Goal: Task Accomplishment & Management: Manage account settings

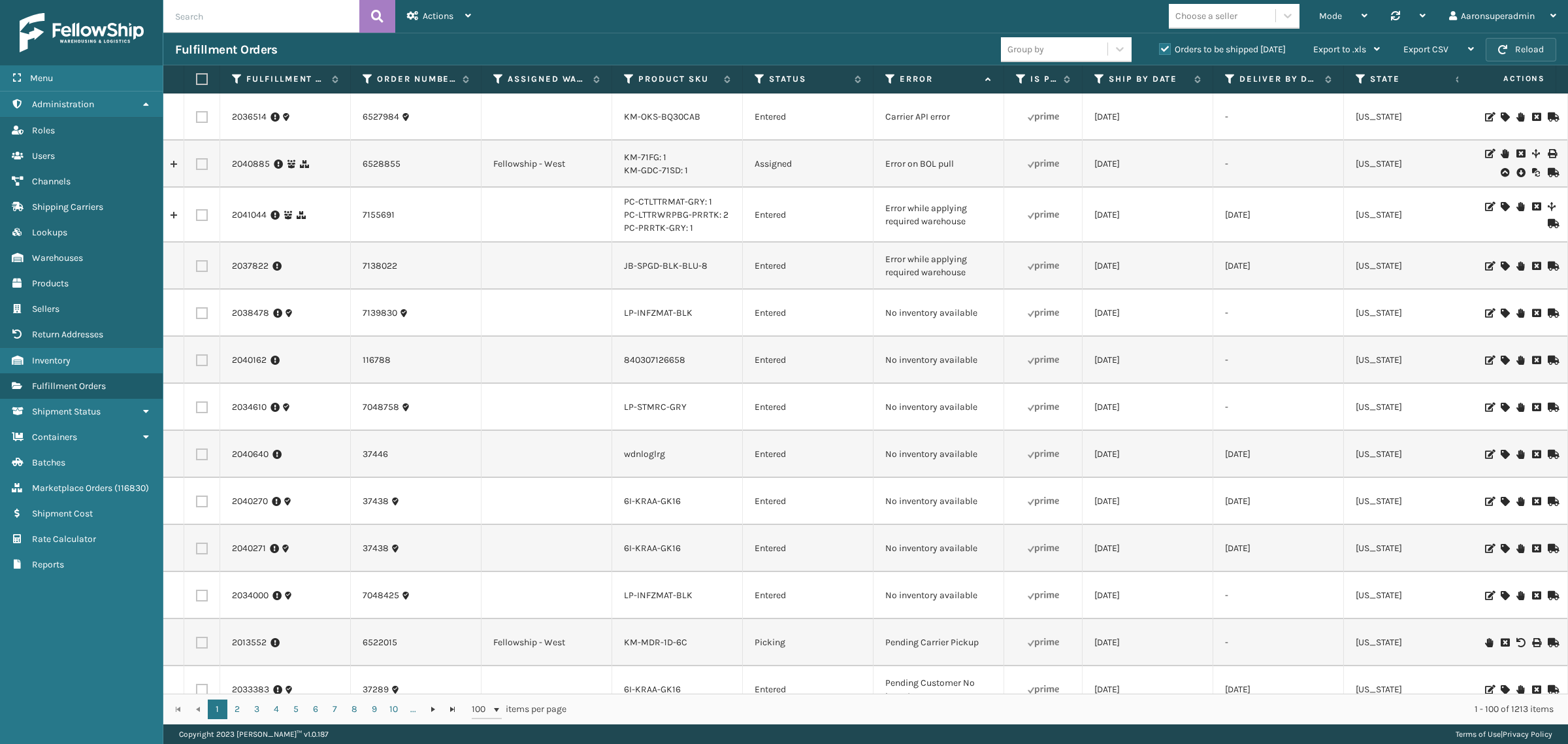
click at [1514, 56] on button "Reload" at bounding box center [1521, 49] width 71 height 23
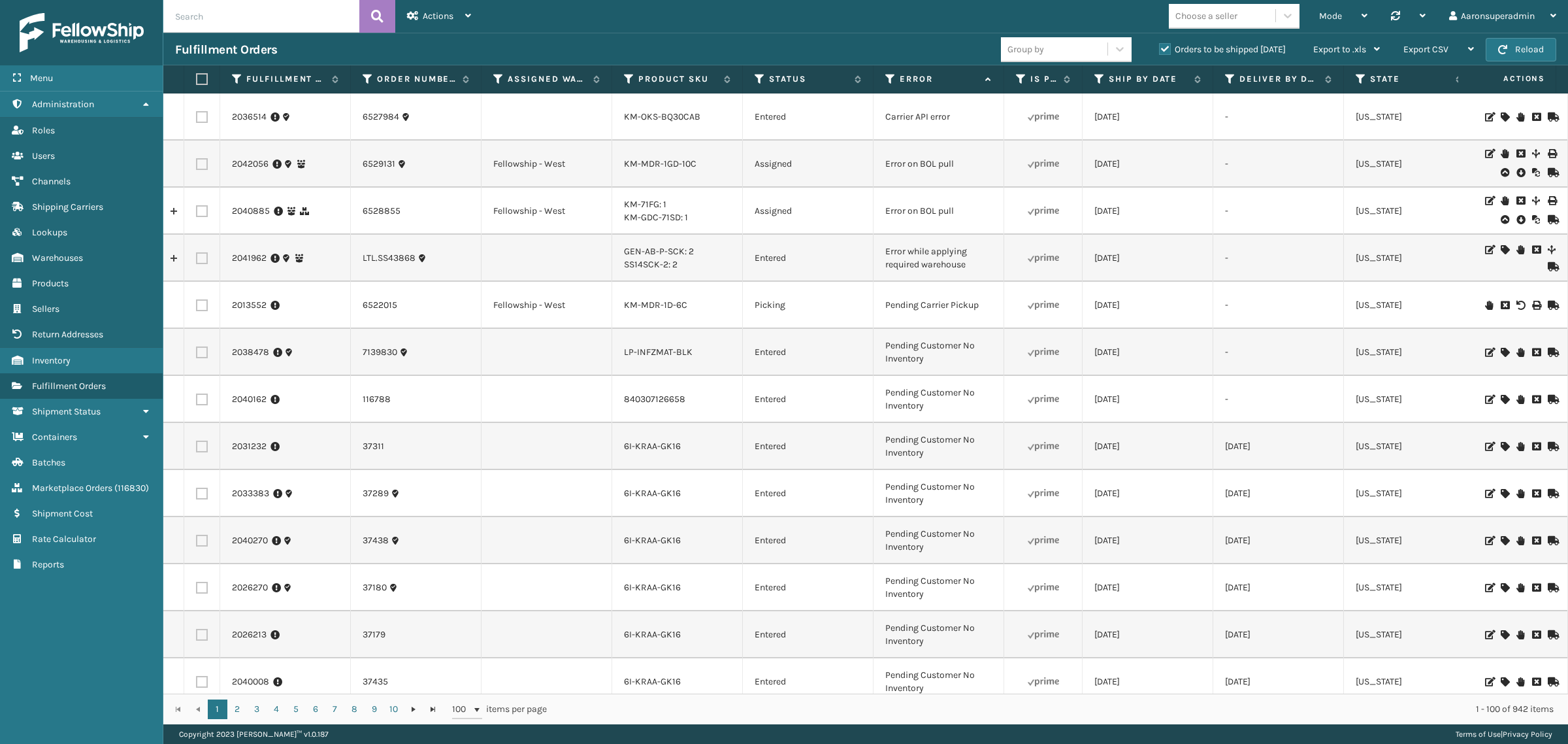
click at [1516, 173] on icon at bounding box center [1520, 172] width 8 height 13
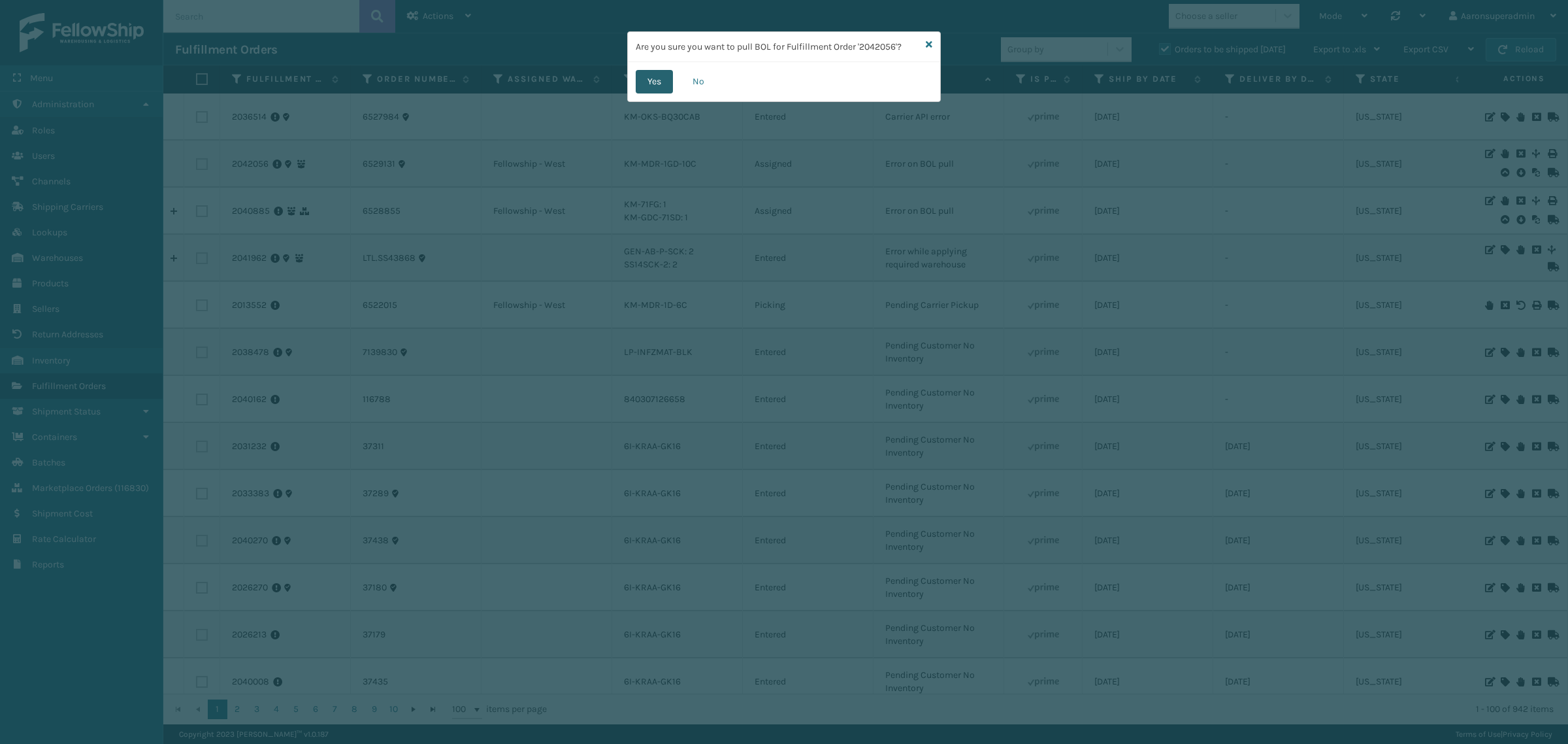
click at [657, 86] on button "Yes" at bounding box center [654, 81] width 37 height 23
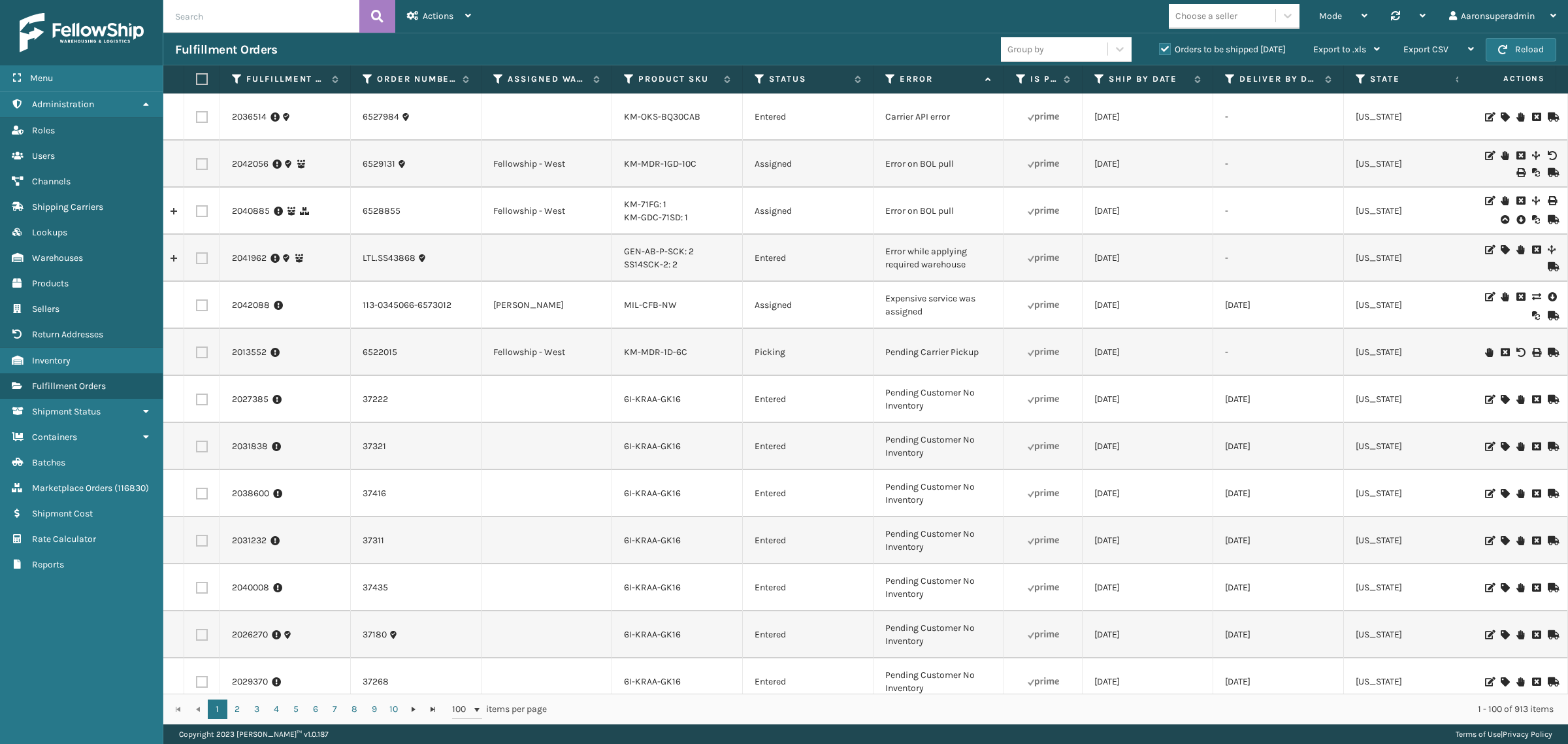
click at [1501, 157] on icon at bounding box center [1504, 155] width 8 height 9
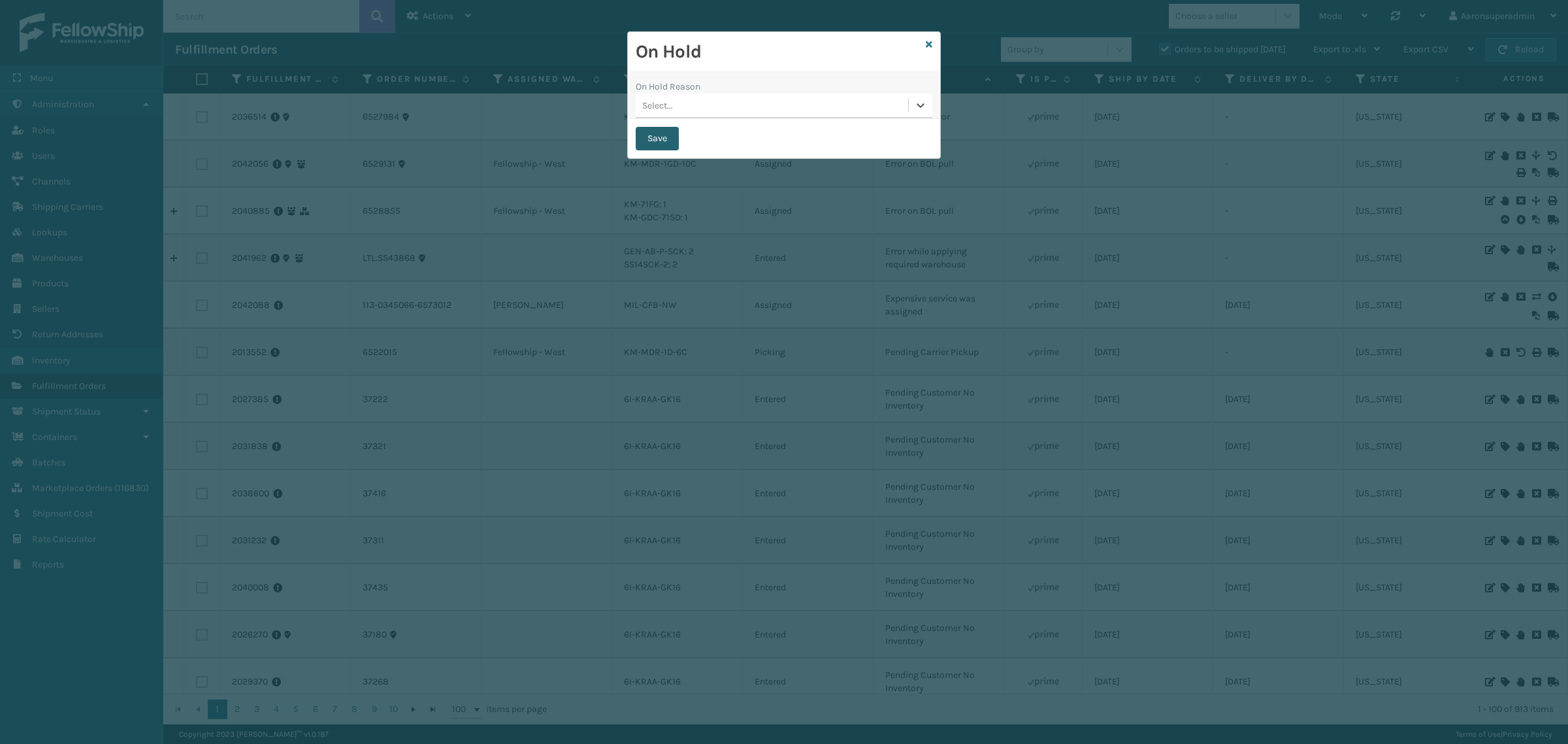
click at [658, 144] on button "Save" at bounding box center [657, 138] width 43 height 23
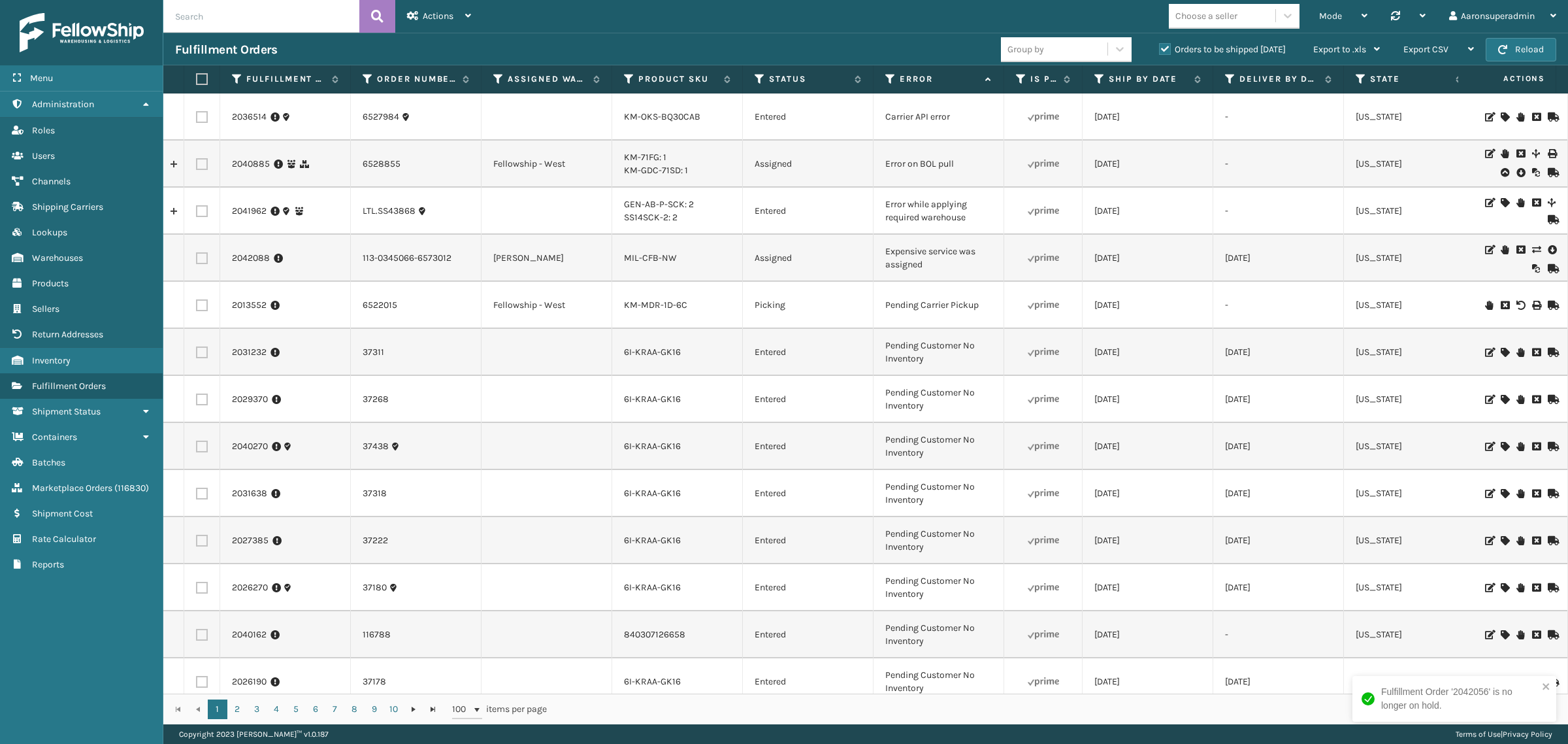
click at [1532, 253] on icon at bounding box center [1536, 249] width 8 height 9
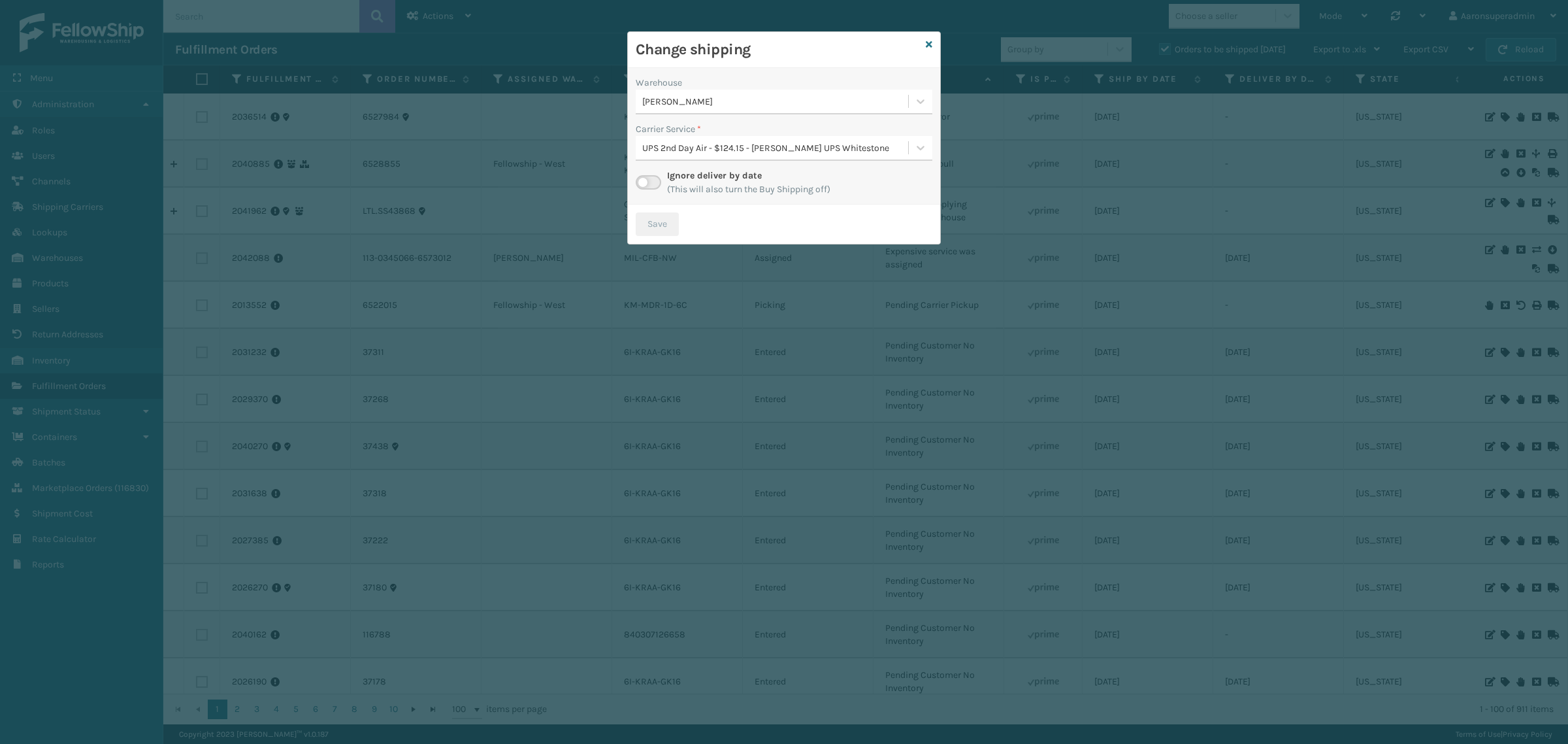
click at [645, 181] on label at bounding box center [649, 182] width 25 height 14
click at [644, 181] on input "checkbox" at bounding box center [640, 179] width 8 height 8
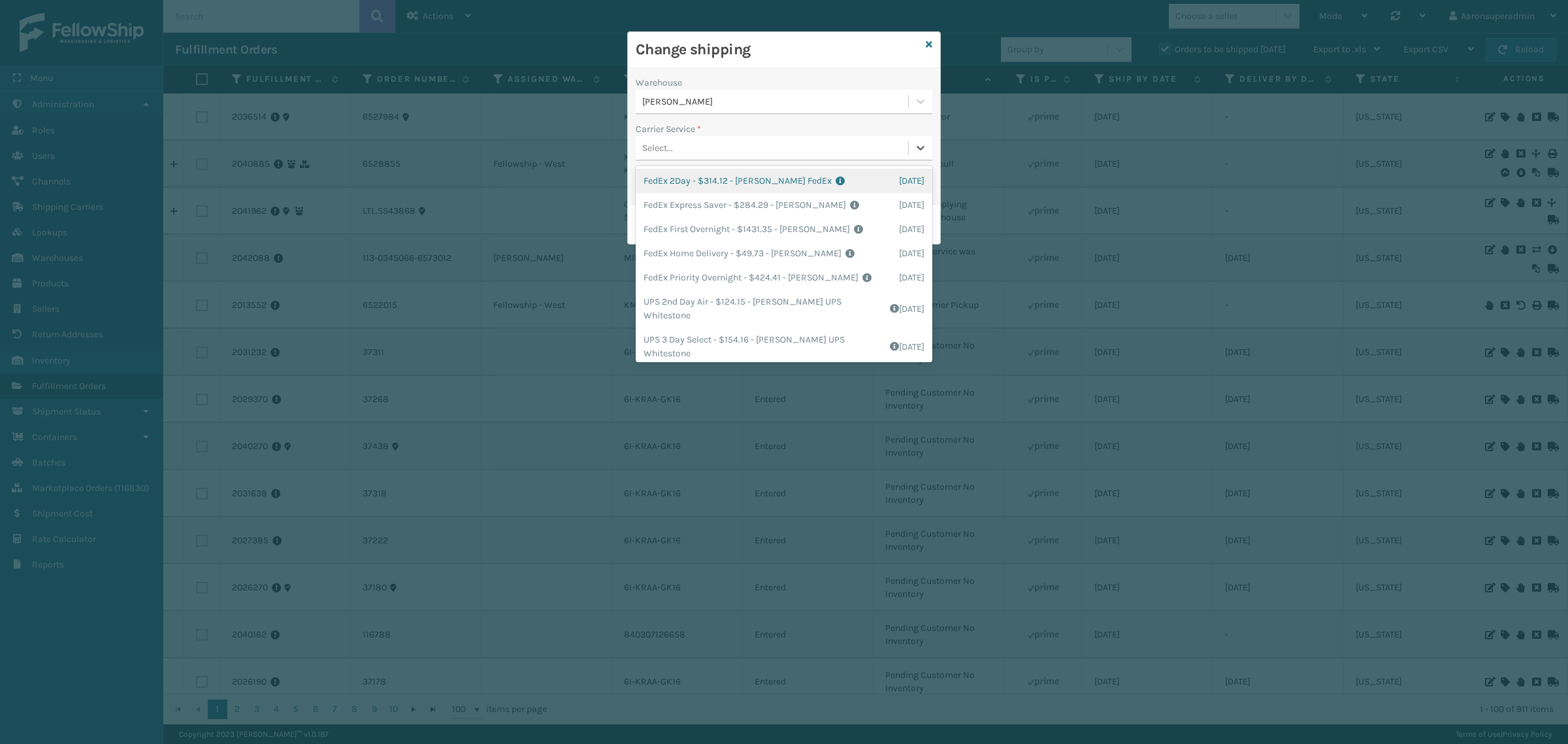
click at [638, 154] on div "Select..." at bounding box center [772, 148] width 272 height 22
click at [676, 260] on div "FedEx Home Delivery - $49.73 - [PERSON_NAME] FedEx Shipping Cost $43.62 Surplus…" at bounding box center [784, 253] width 296 height 24
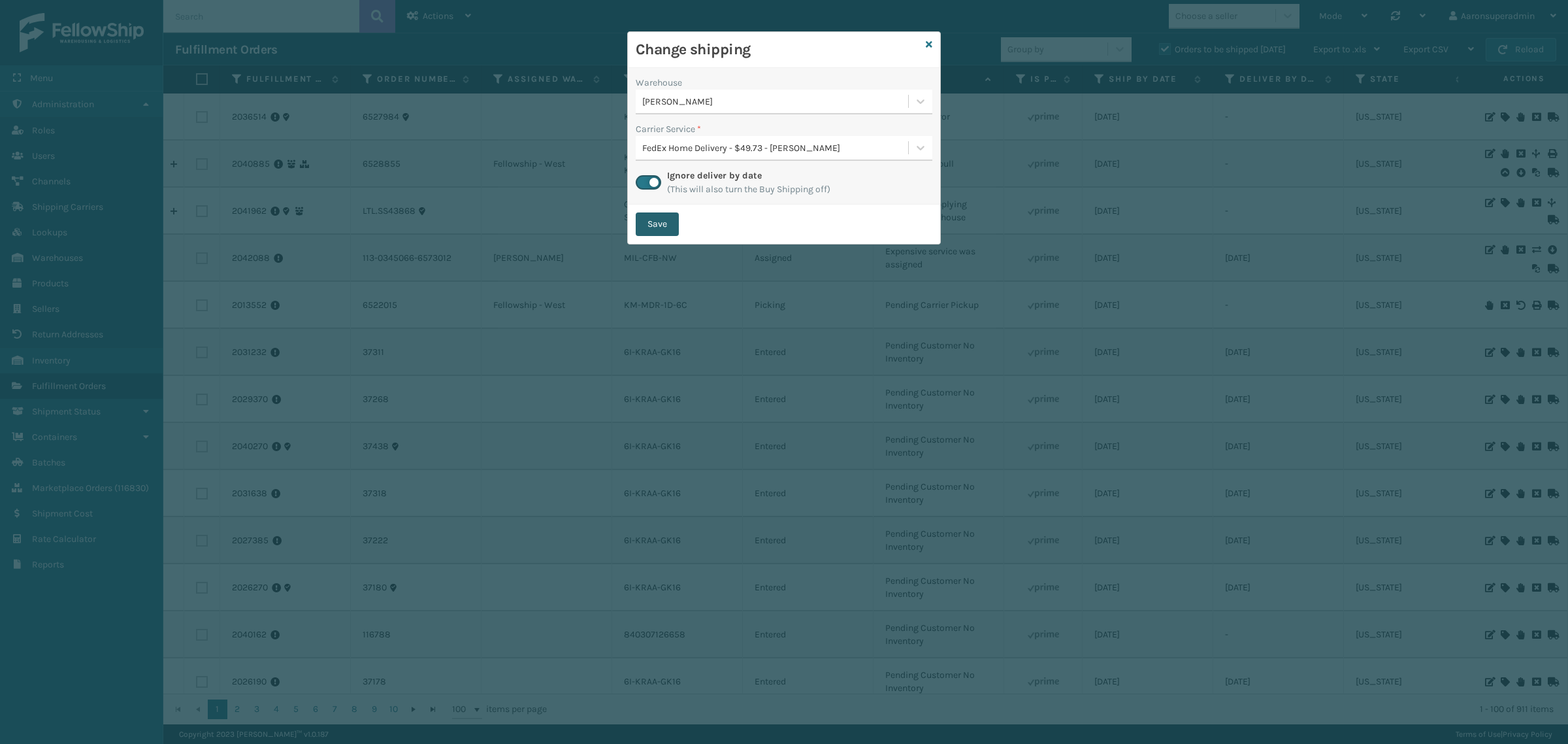
click at [661, 229] on button "Save" at bounding box center [657, 224] width 43 height 23
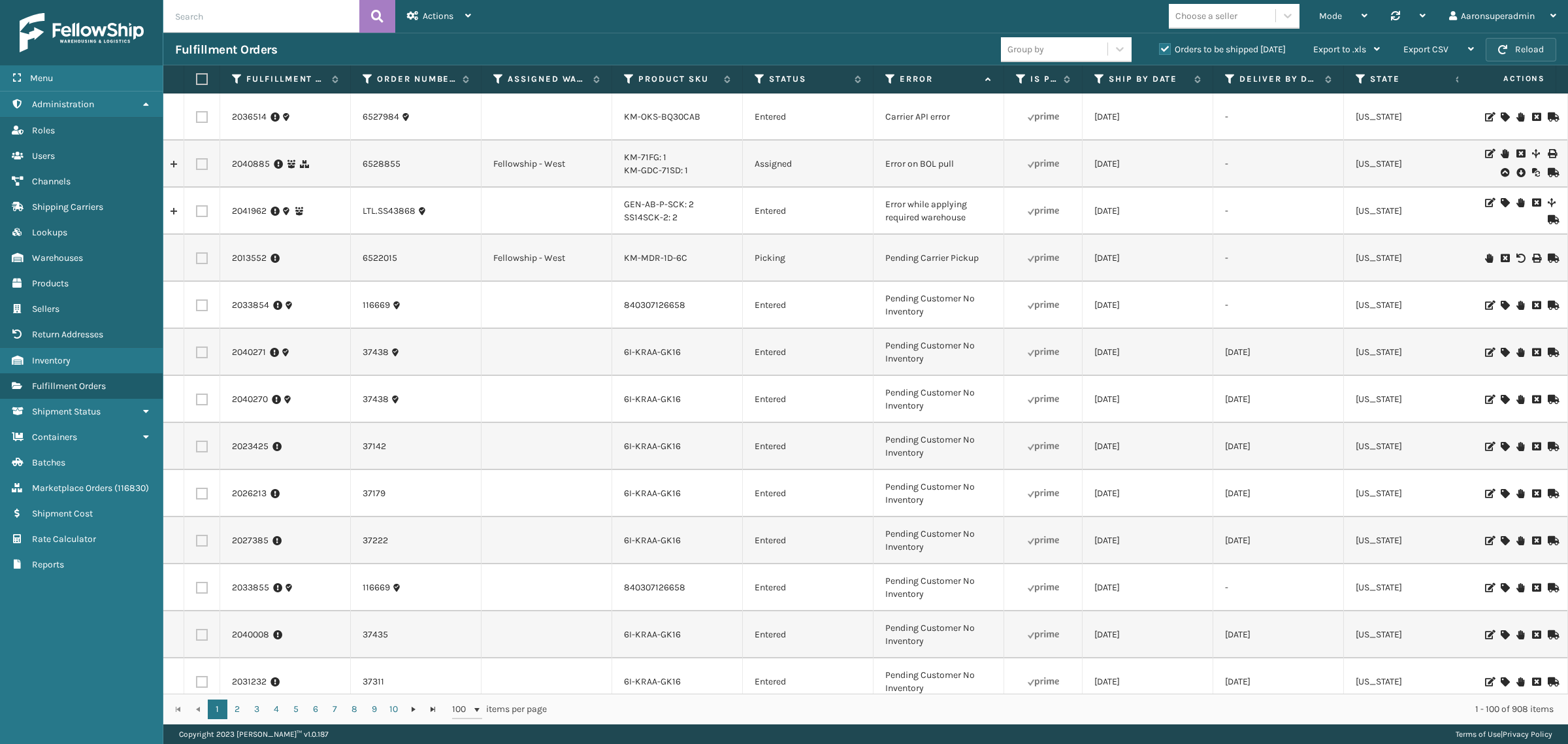
click at [1546, 46] on button "Reload" at bounding box center [1521, 49] width 71 height 23
click at [1503, 41] on button "Reload" at bounding box center [1521, 49] width 71 height 23
click at [251, 163] on link "2040885" at bounding box center [251, 164] width 38 height 13
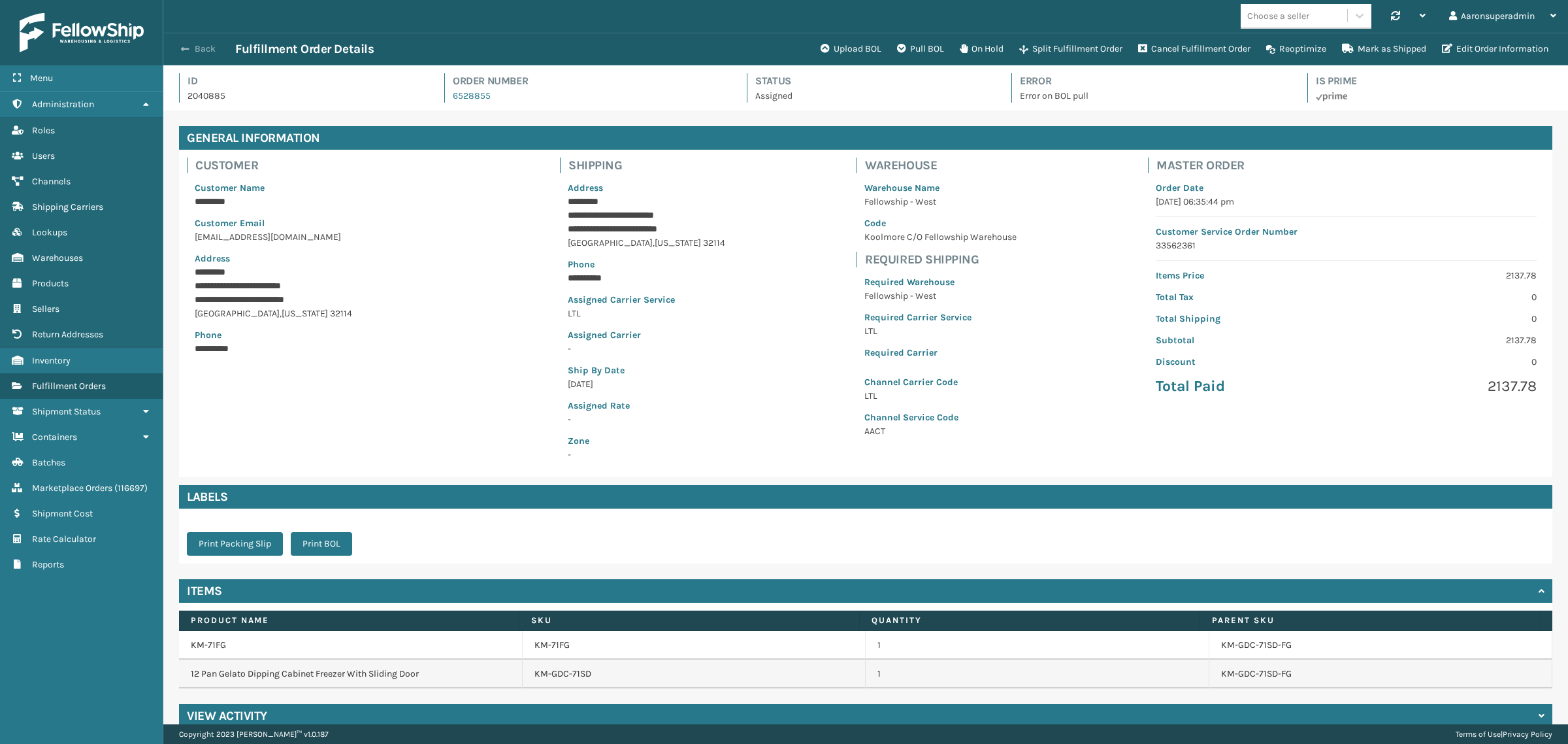
click at [209, 50] on button "Back" at bounding box center [205, 49] width 60 height 12
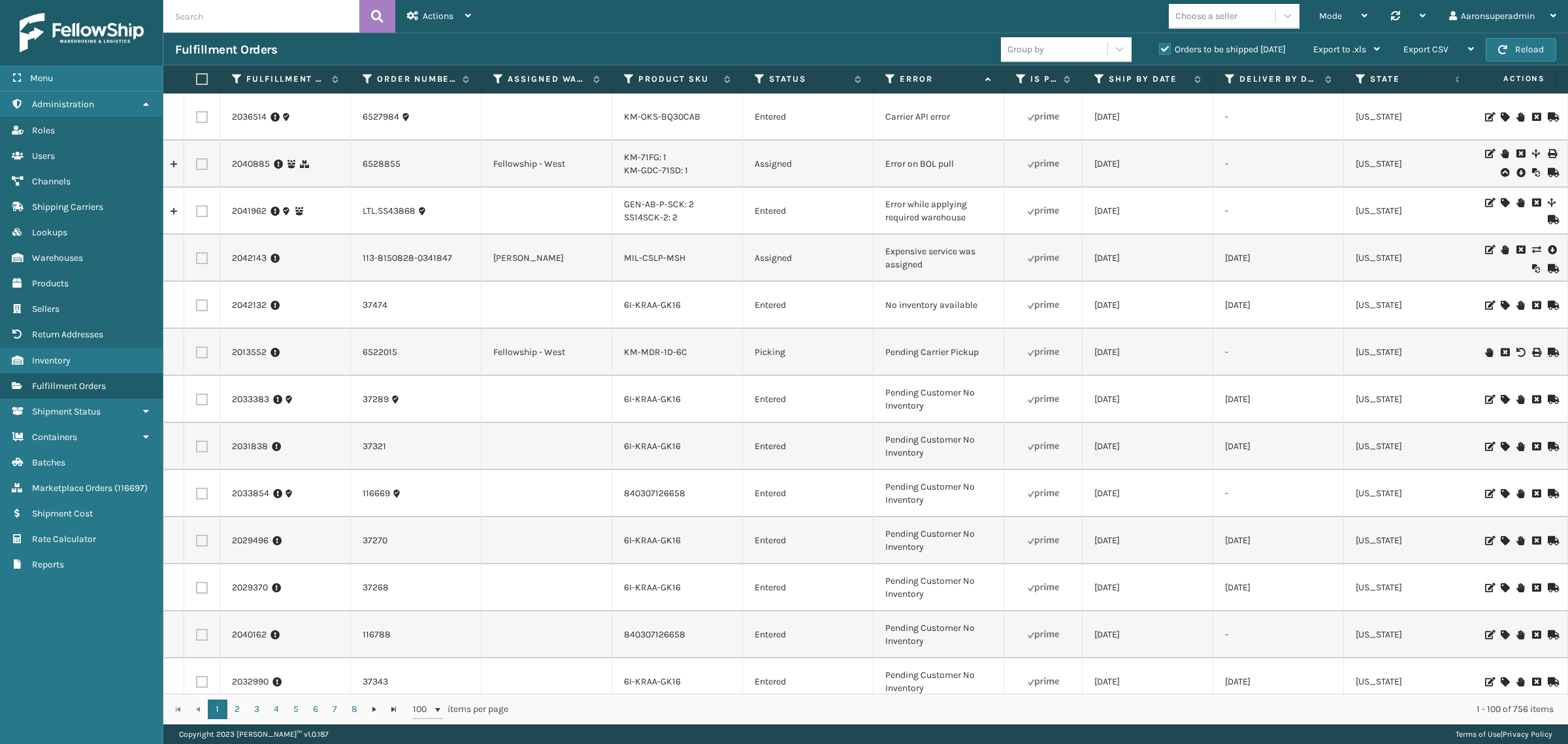
click at [1516, 175] on icon at bounding box center [1520, 172] width 8 height 13
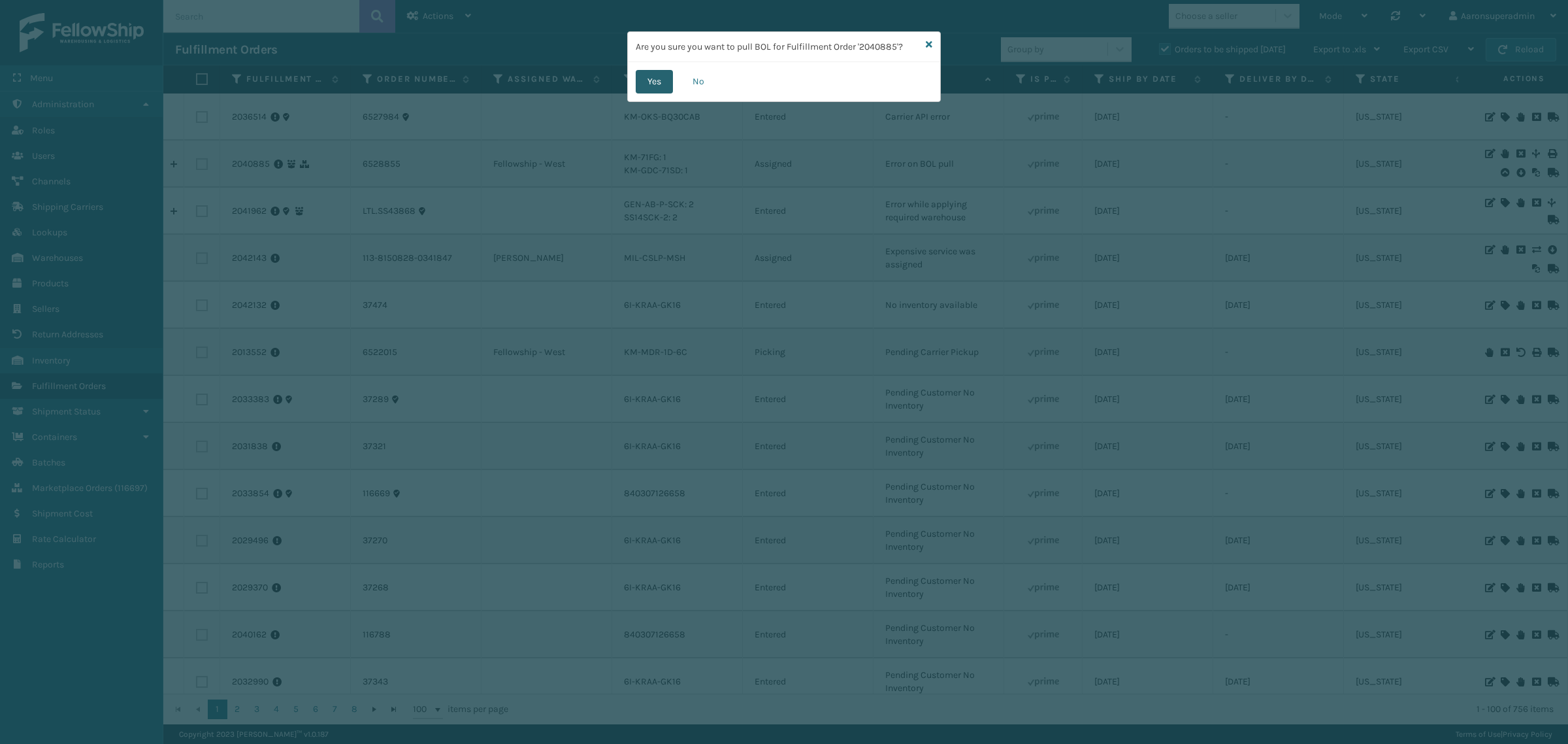
click at [661, 83] on button "Yes" at bounding box center [654, 81] width 37 height 23
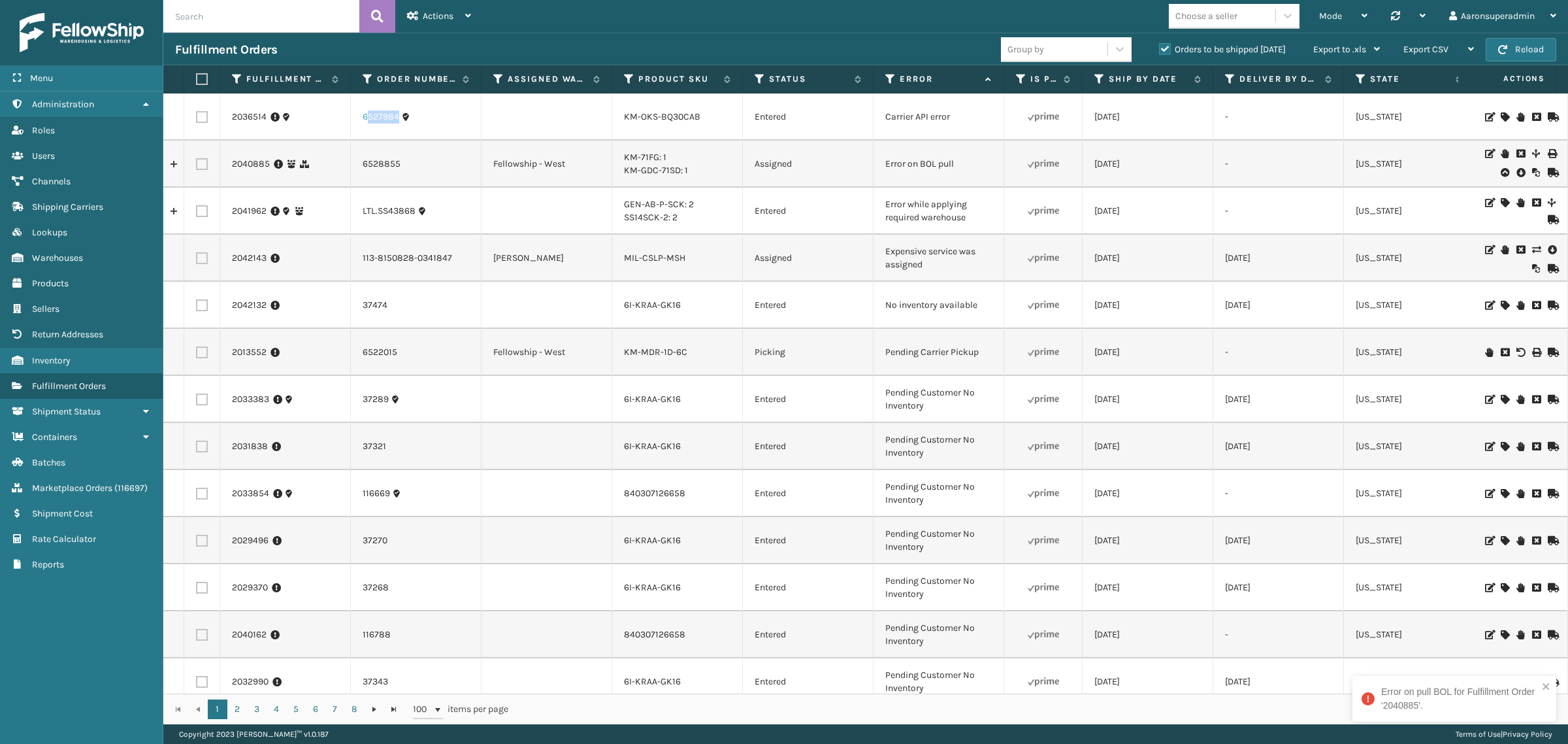
drag, startPoint x: 423, startPoint y: 119, endPoint x: 366, endPoint y: 119, distance: 57.0
click at [366, 119] on div "6527984" at bounding box center [416, 116] width 107 height 13
click at [383, 132] on td "6527984" at bounding box center [416, 116] width 131 height 47
click at [416, 122] on div "6527984" at bounding box center [416, 116] width 107 height 13
click at [417, 122] on div "6527984" at bounding box center [416, 116] width 107 height 13
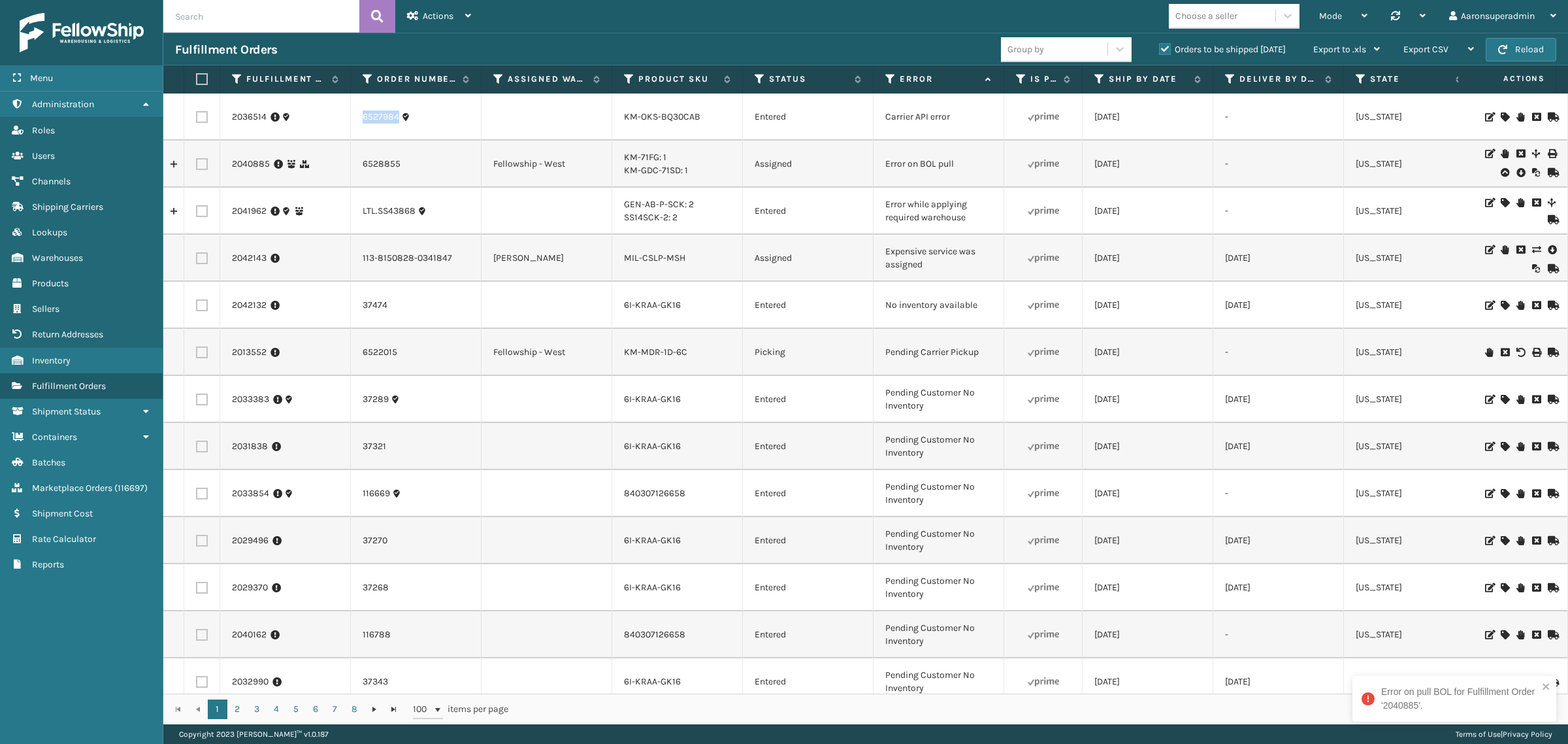
drag, startPoint x: 407, startPoint y: 122, endPoint x: 370, endPoint y: 126, distance: 37.2
click at [360, 126] on td "6527984" at bounding box center [416, 116] width 131 height 47
copy div "6527984"
drag, startPoint x: 416, startPoint y: 164, endPoint x: 361, endPoint y: 165, distance: 55.0
click at [363, 165] on div "6528855" at bounding box center [416, 164] width 107 height 13
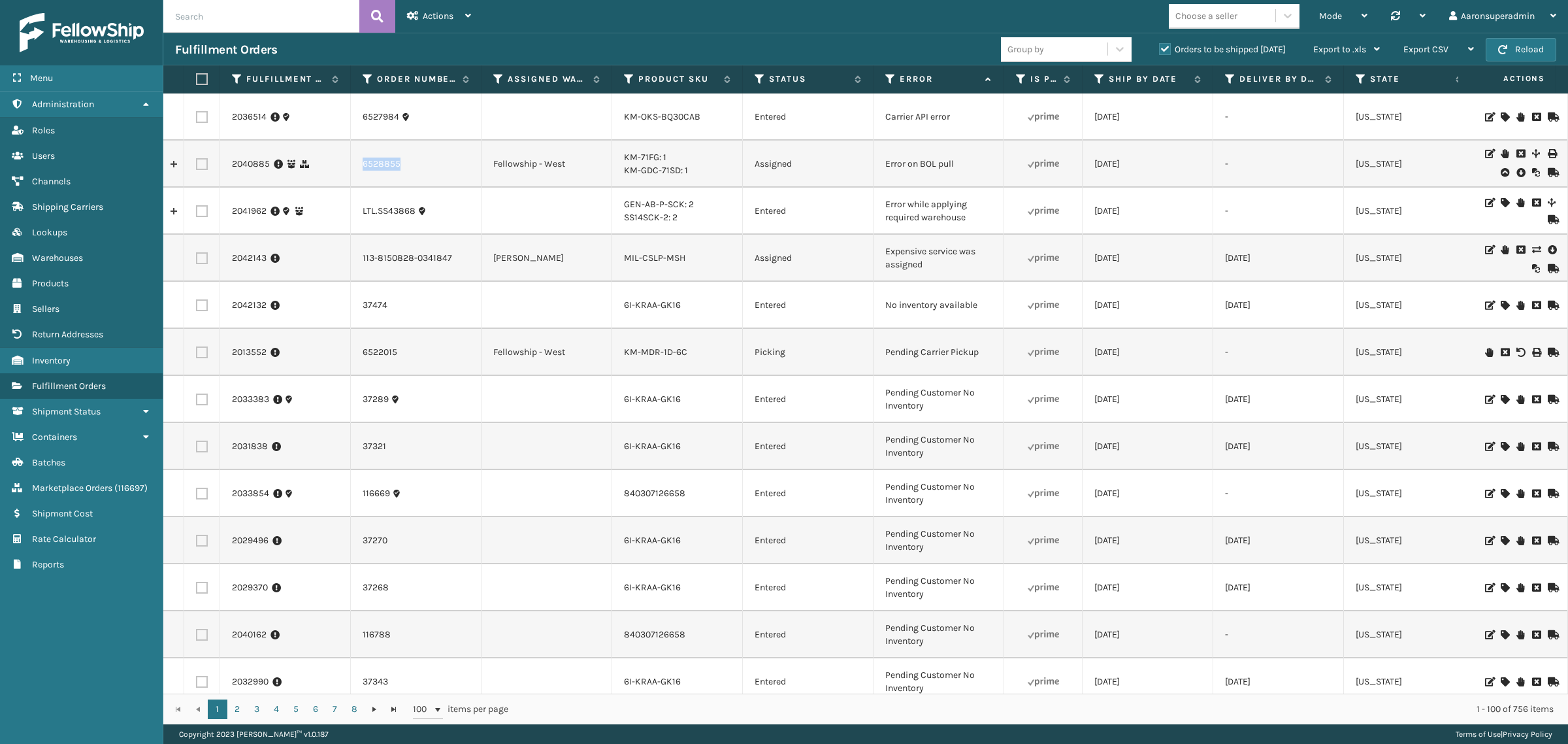
copy link "6528855"
click at [1501, 114] on icon at bounding box center [1504, 116] width 8 height 9
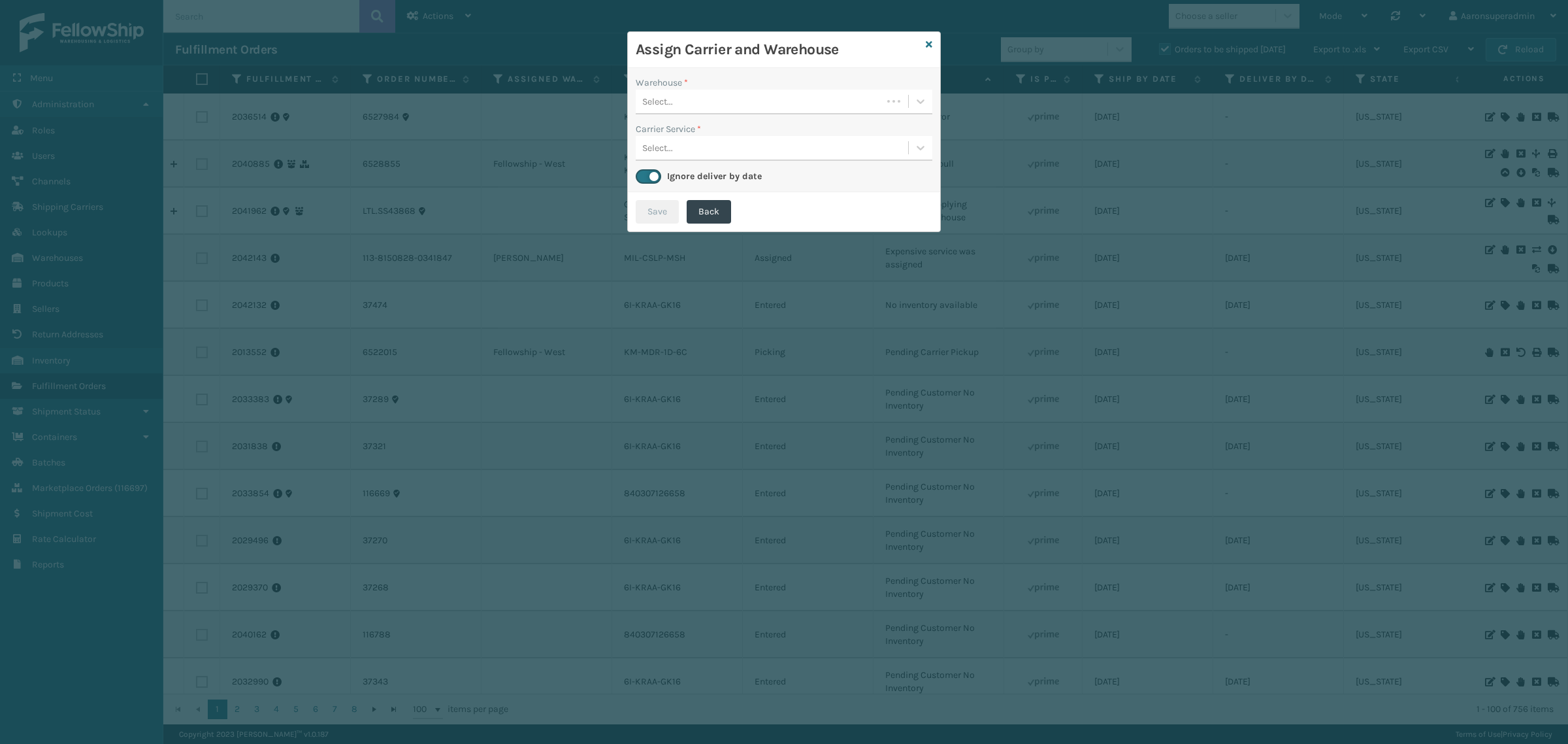
click at [866, 111] on div "Select..." at bounding box center [759, 102] width 246 height 22
click at [766, 137] on div "Fellowship - West (required)" at bounding box center [784, 134] width 296 height 24
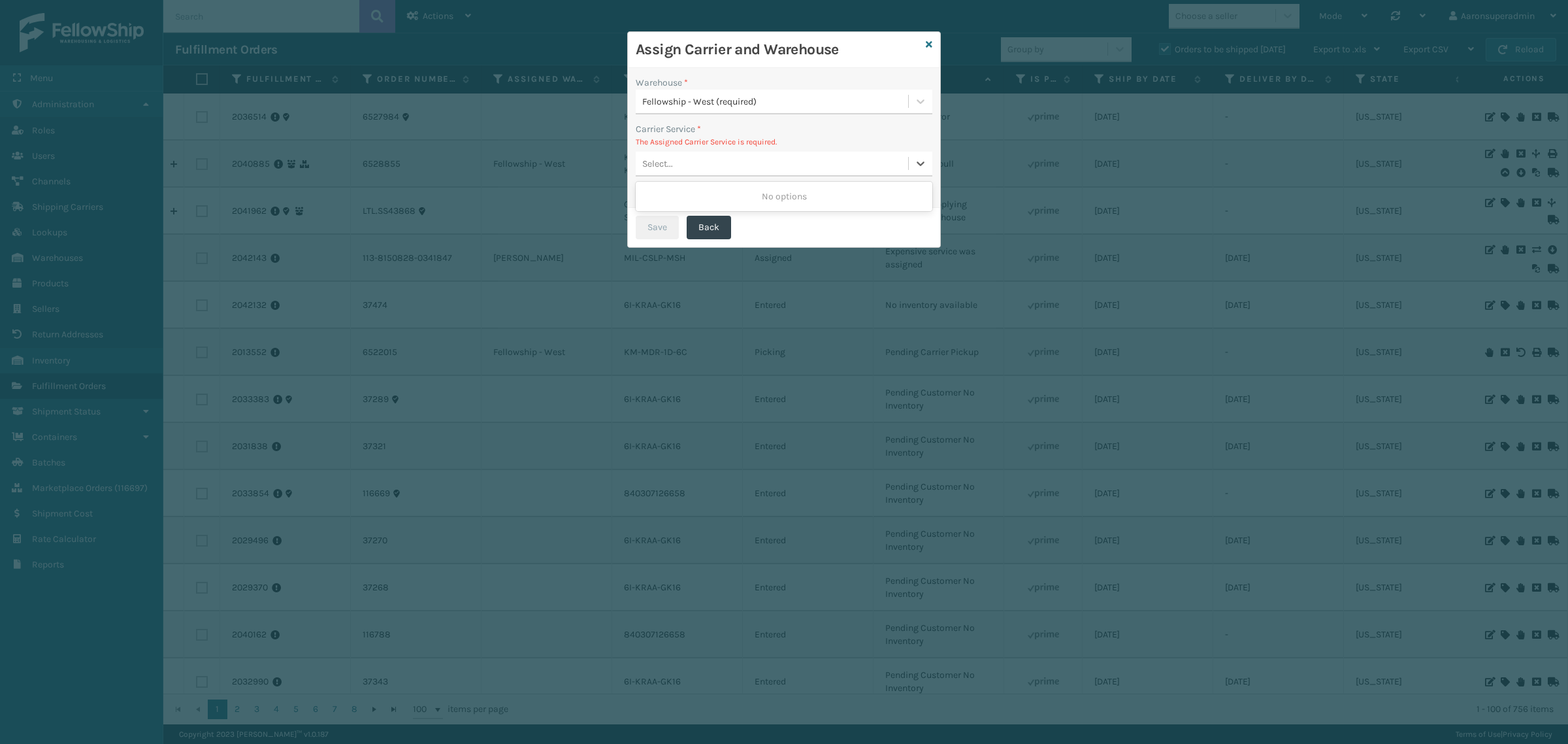
click at [784, 171] on div "Select..." at bounding box center [772, 164] width 272 height 22
click at [929, 44] on icon at bounding box center [929, 44] width 6 height 9
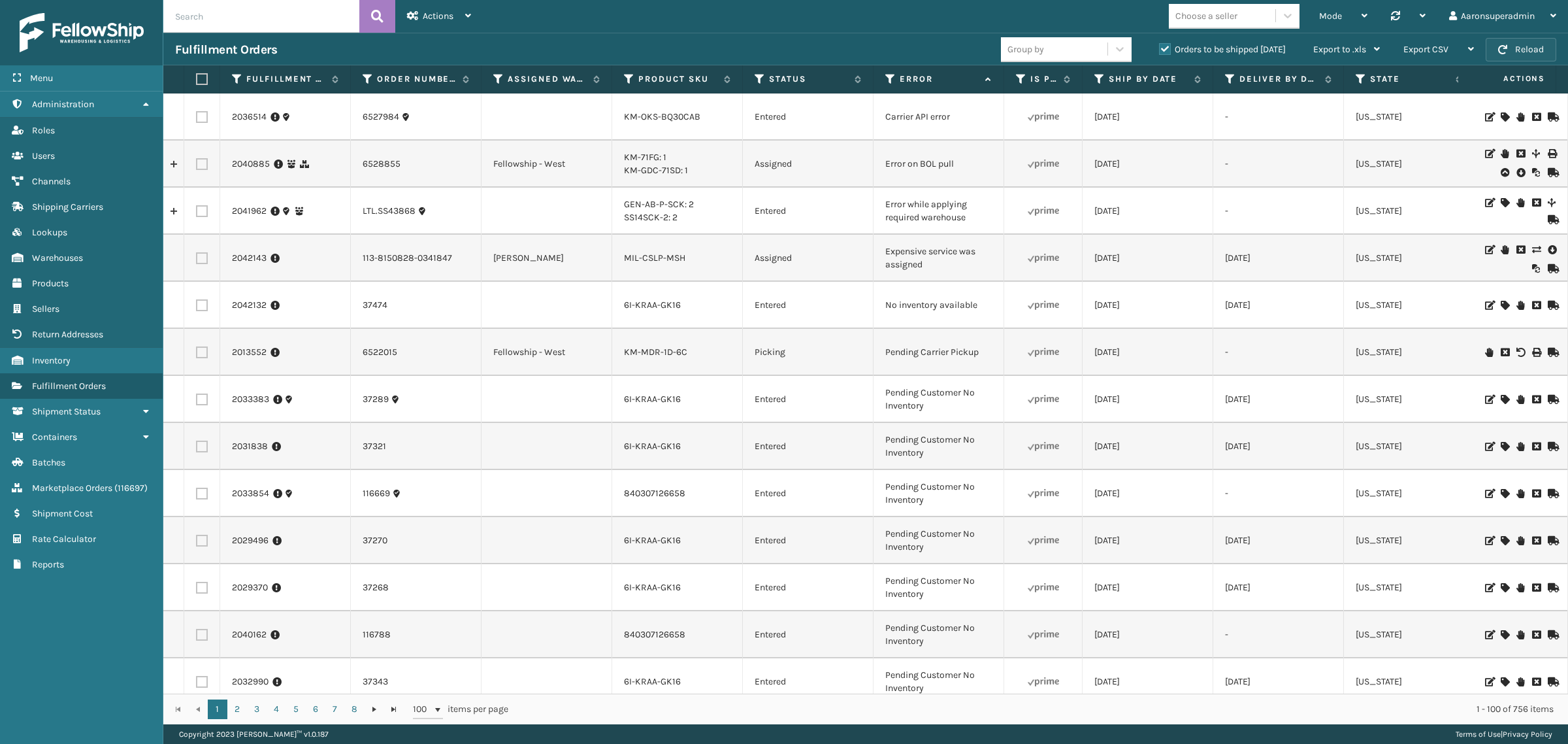
click at [1514, 47] on button "Reload" at bounding box center [1521, 49] width 71 height 23
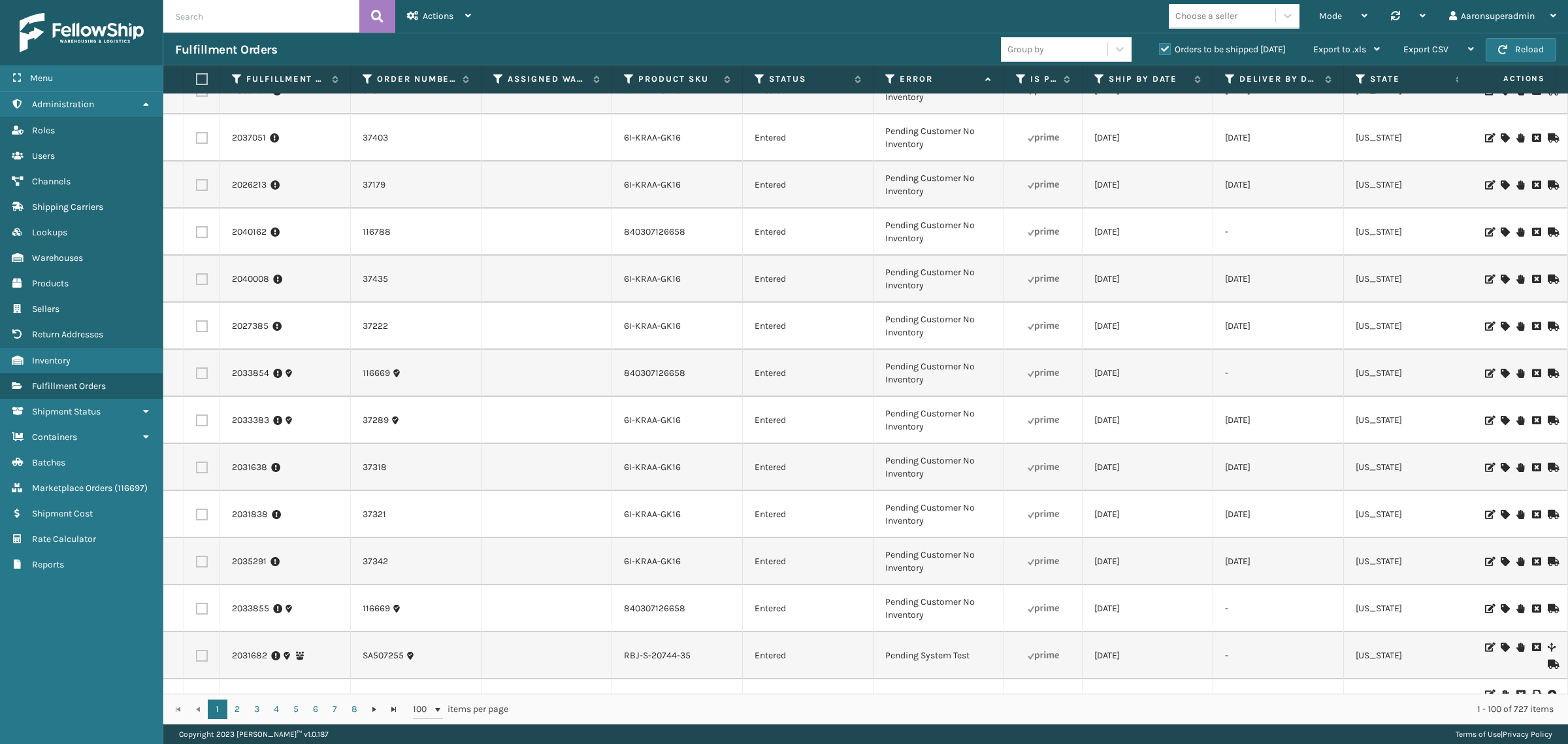
scroll to position [925, 0]
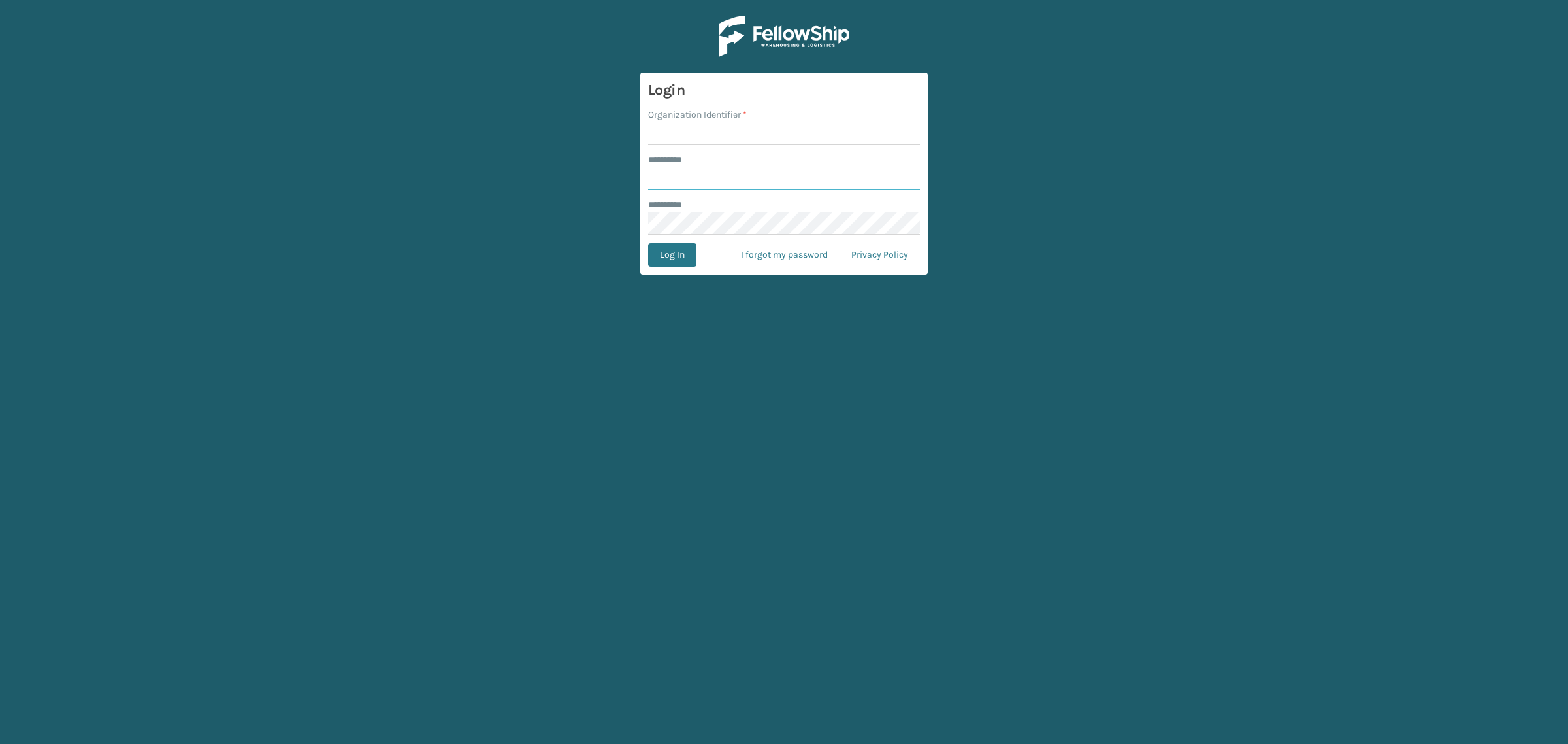
type input "**********"
click at [702, 134] on input "Organization Identifier *" at bounding box center [783, 133] width 272 height 23
type input "SuperAdminOrganization"
click at [673, 249] on button "Log In" at bounding box center [672, 254] width 49 height 23
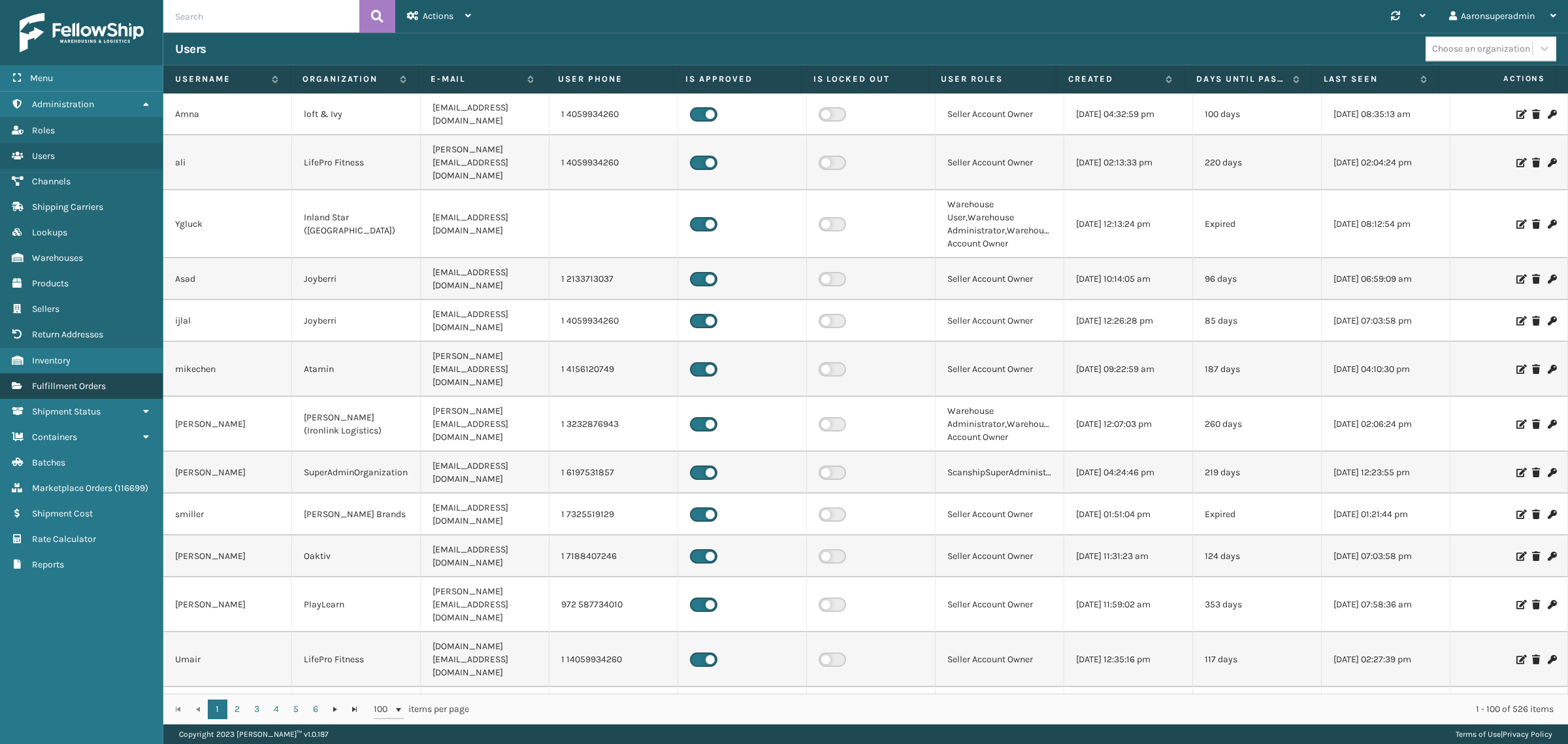
click at [33, 373] on link "Fulfillment Orders" at bounding box center [81, 386] width 163 height 25
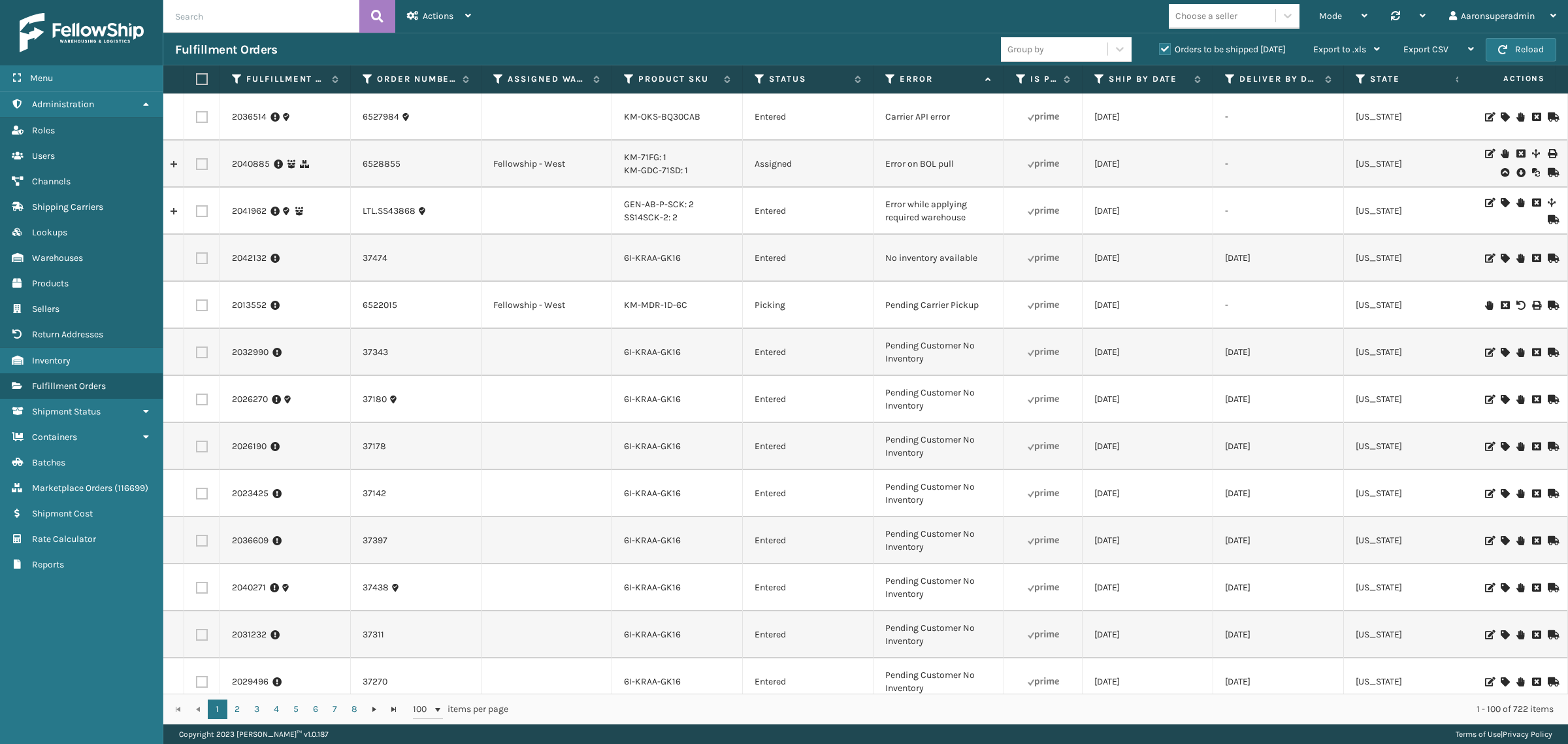
click at [1501, 262] on icon at bounding box center [1504, 258] width 8 height 9
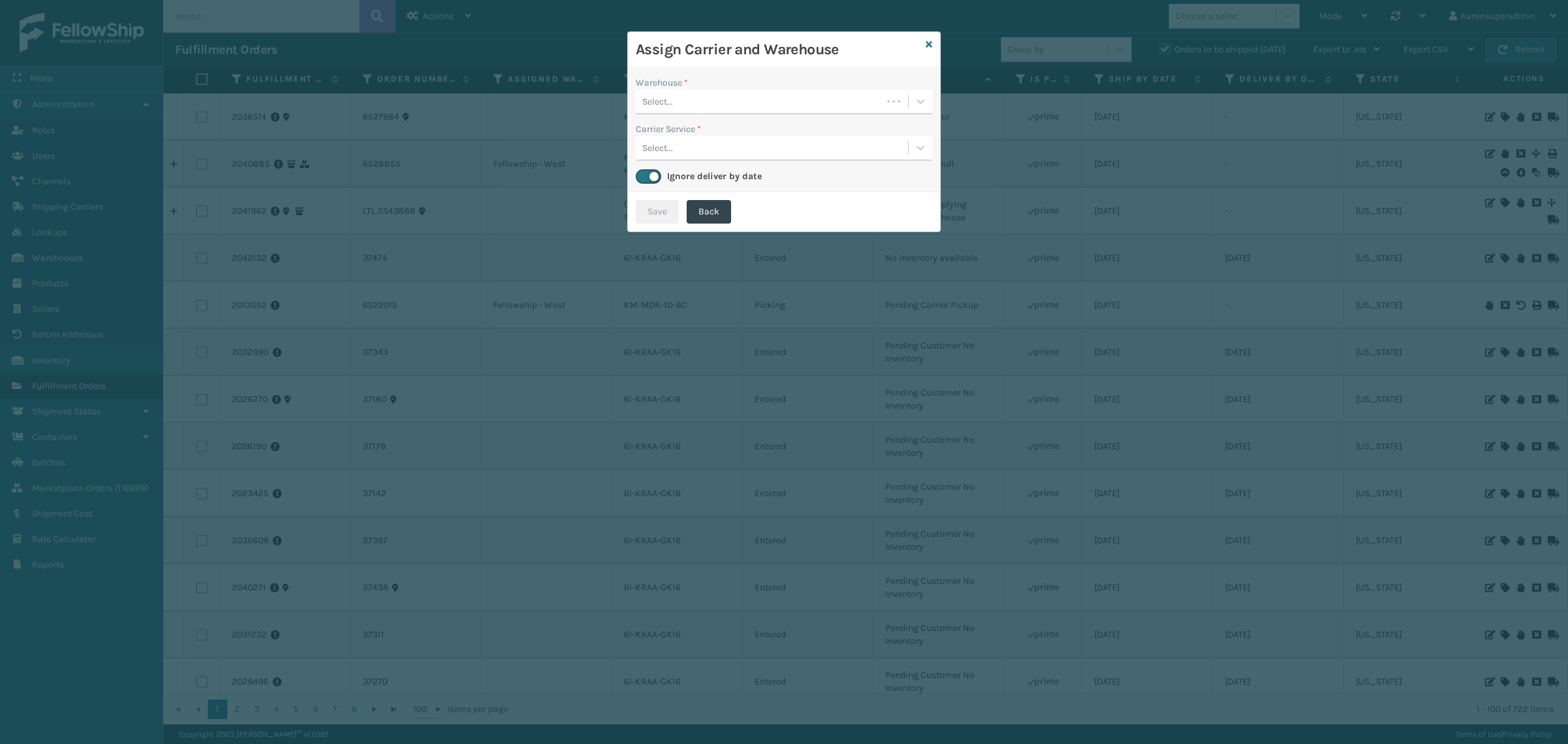
click at [703, 97] on div "Select..." at bounding box center [759, 102] width 246 height 22
click at [934, 37] on div "Assign Carrier and Warehouse" at bounding box center [784, 49] width 313 height 36
drag, startPoint x: 929, startPoint y: 44, endPoint x: 920, endPoint y: 48, distance: 9.8
click at [920, 48] on div "Assign Carrier and Warehouse Warehouse * Select... Carrier Service * Select... …" at bounding box center [784, 131] width 313 height 200
click at [928, 47] on icon at bounding box center [929, 44] width 6 height 9
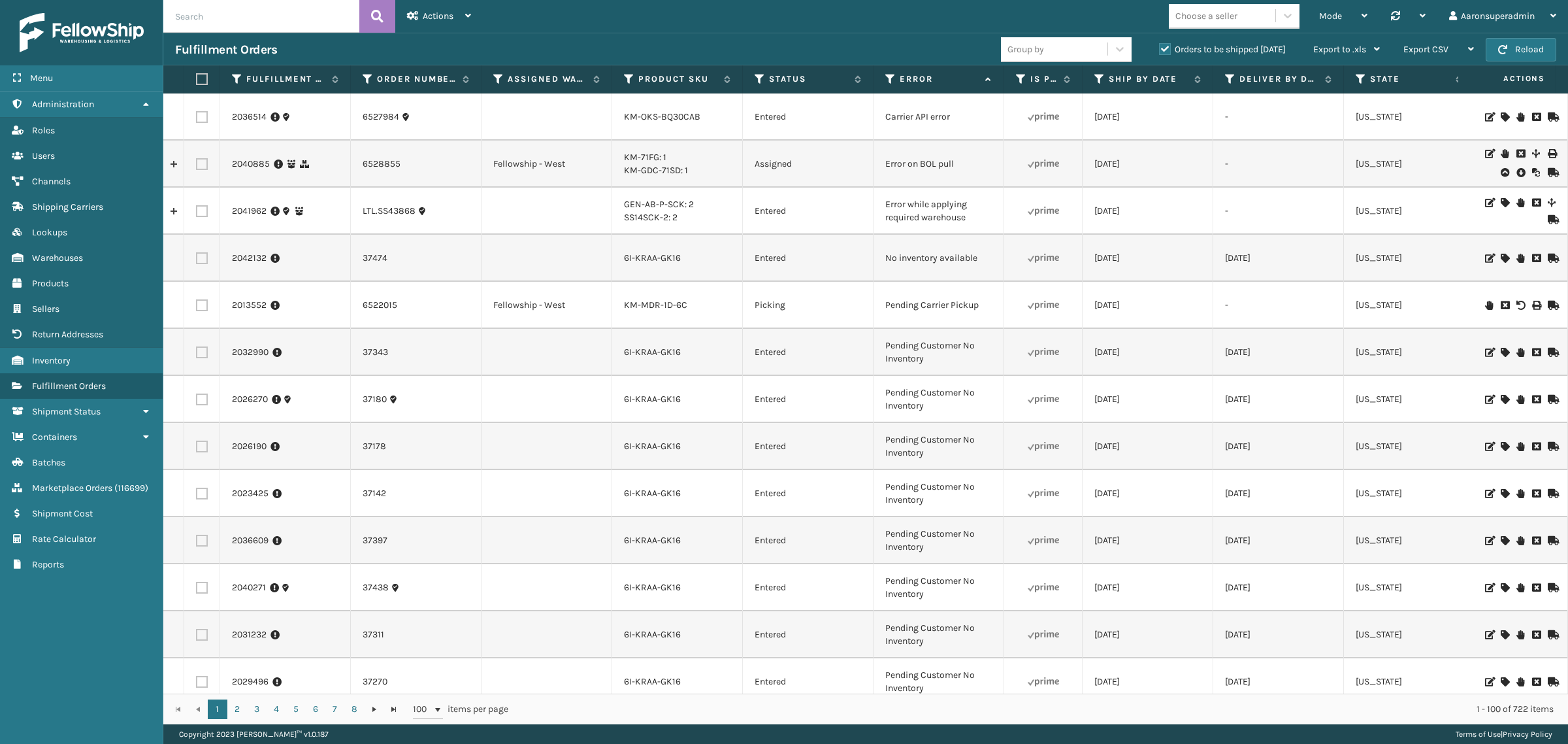
click at [243, 8] on input "text" at bounding box center [261, 16] width 196 height 32
paste input "410069-1154"
type input "410069-1154"
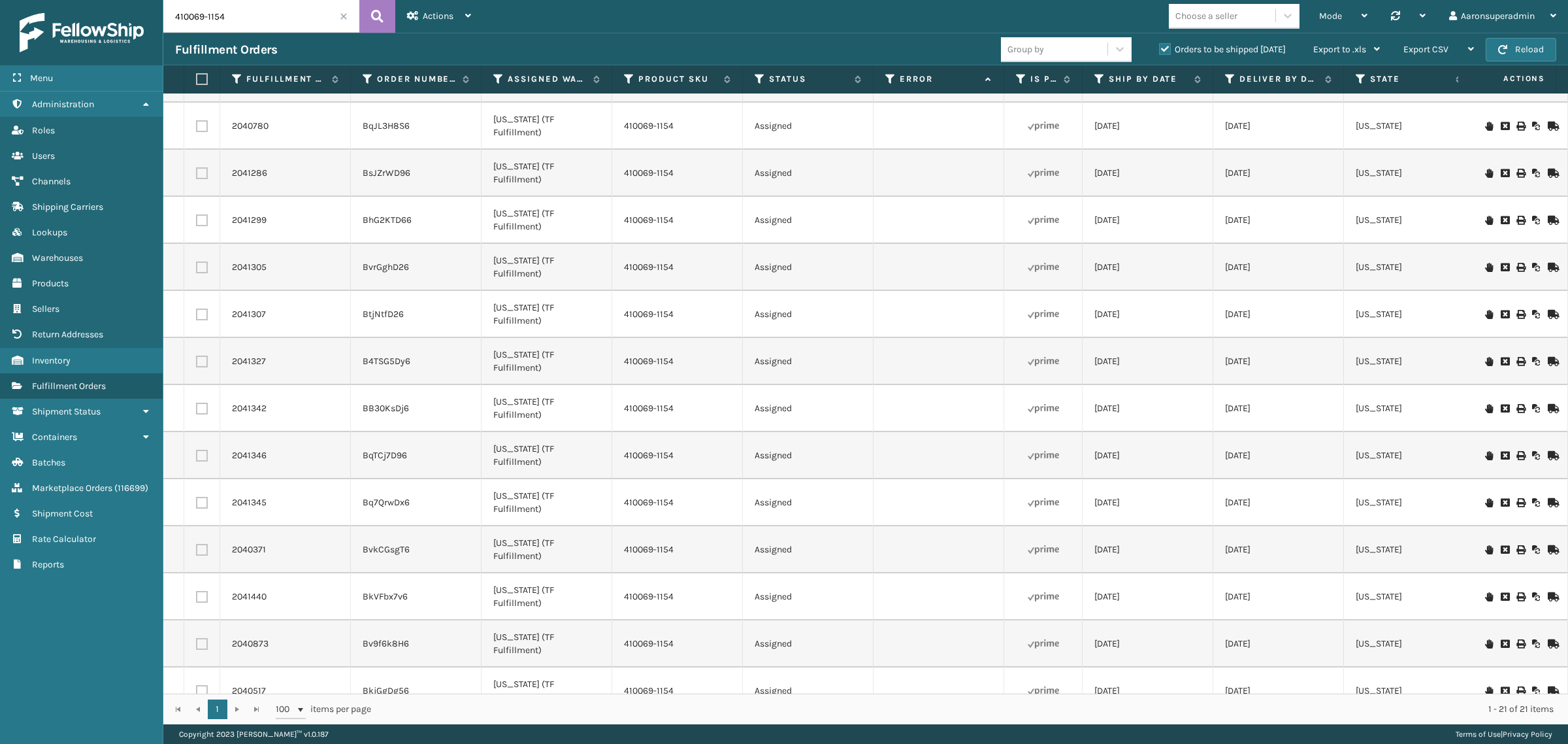
scroll to position [263, 0]
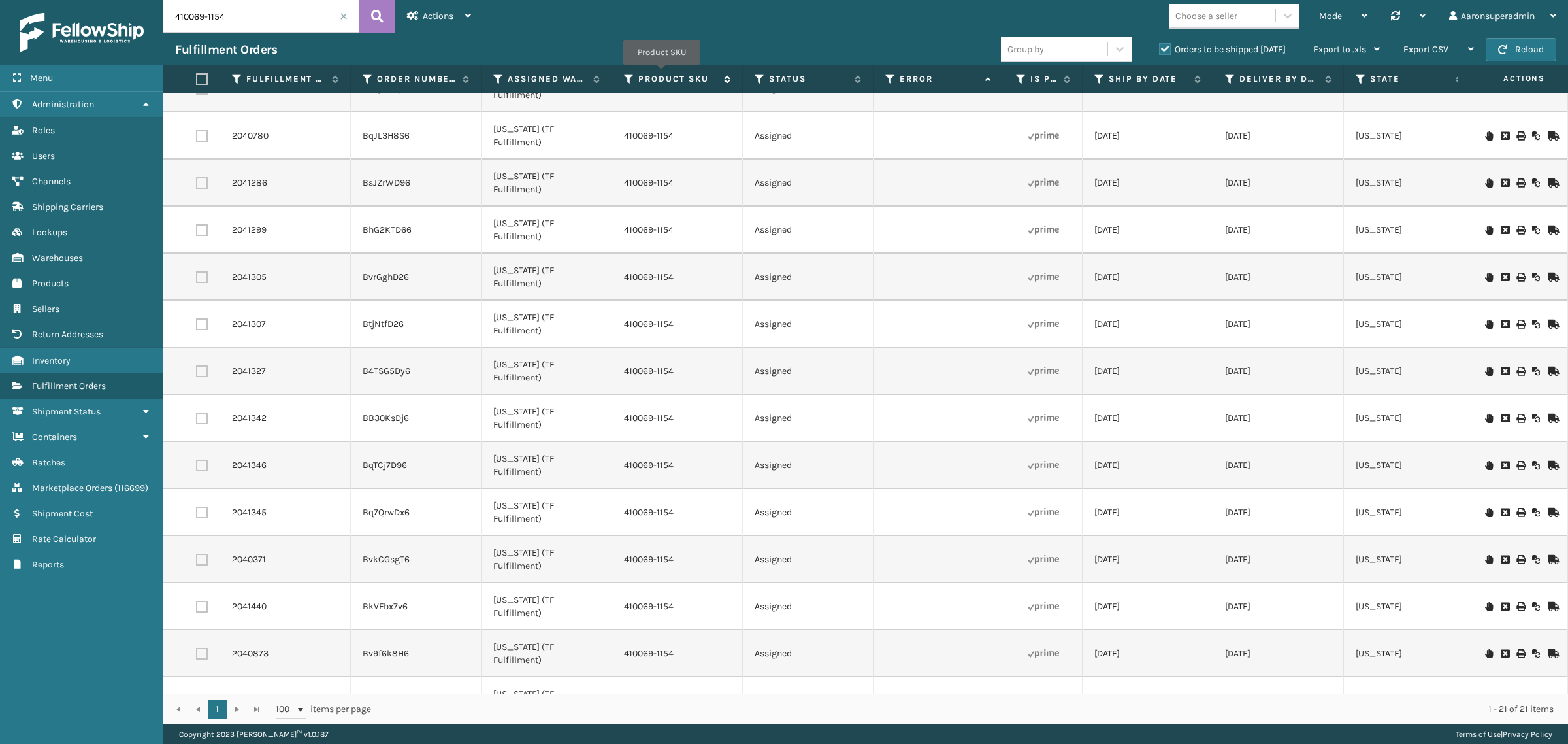
click at [662, 74] on label "Product SKU" at bounding box center [677, 79] width 79 height 12
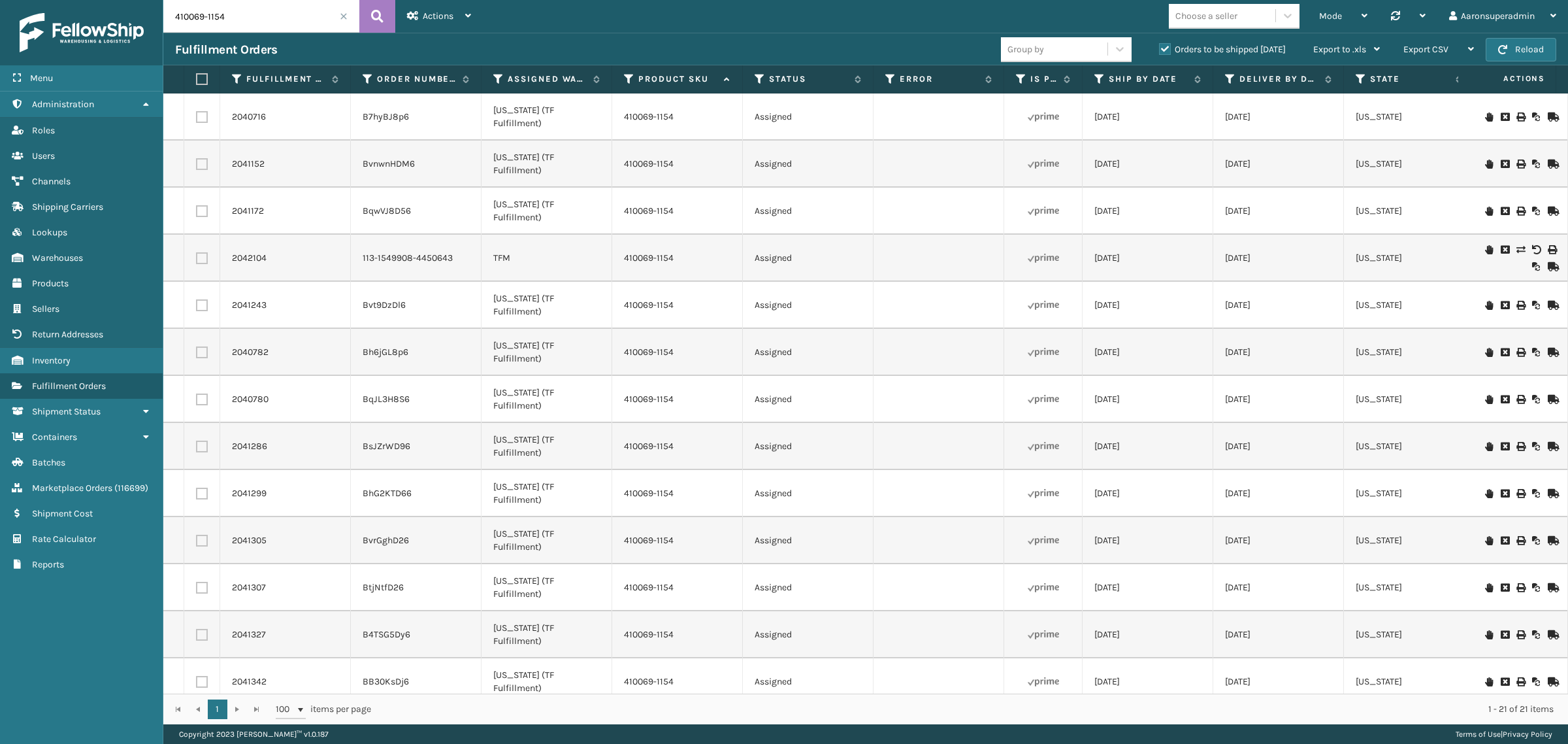
click at [665, 216] on li "410069-1154" at bounding box center [649, 211] width 49 height 13
click at [661, 203] on td "410069-1154" at bounding box center [677, 211] width 131 height 47
click at [655, 197] on td "410069-1154" at bounding box center [677, 211] width 131 height 47
click at [646, 210] on link "410069-1154" at bounding box center [649, 211] width 49 height 11
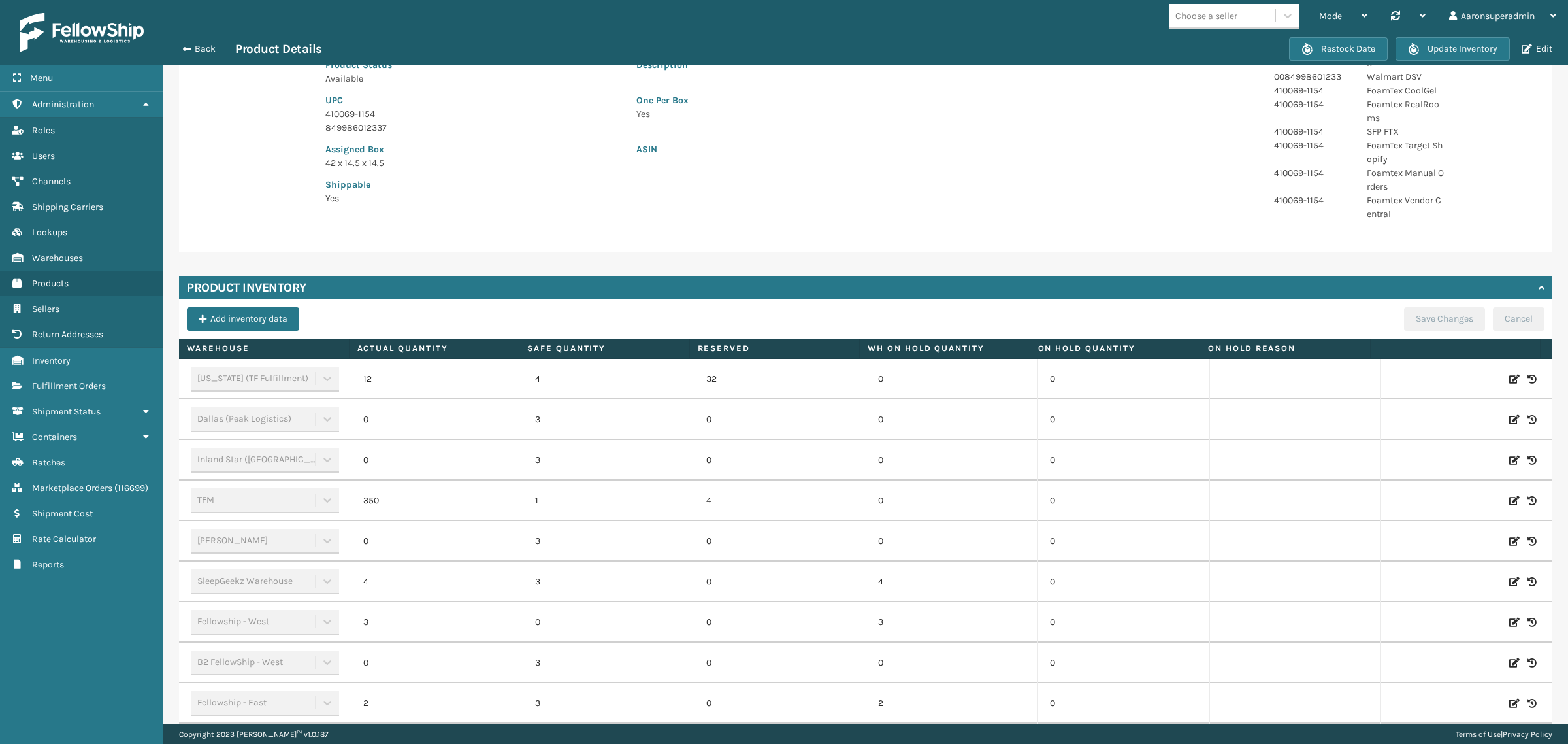
scroll to position [255, 0]
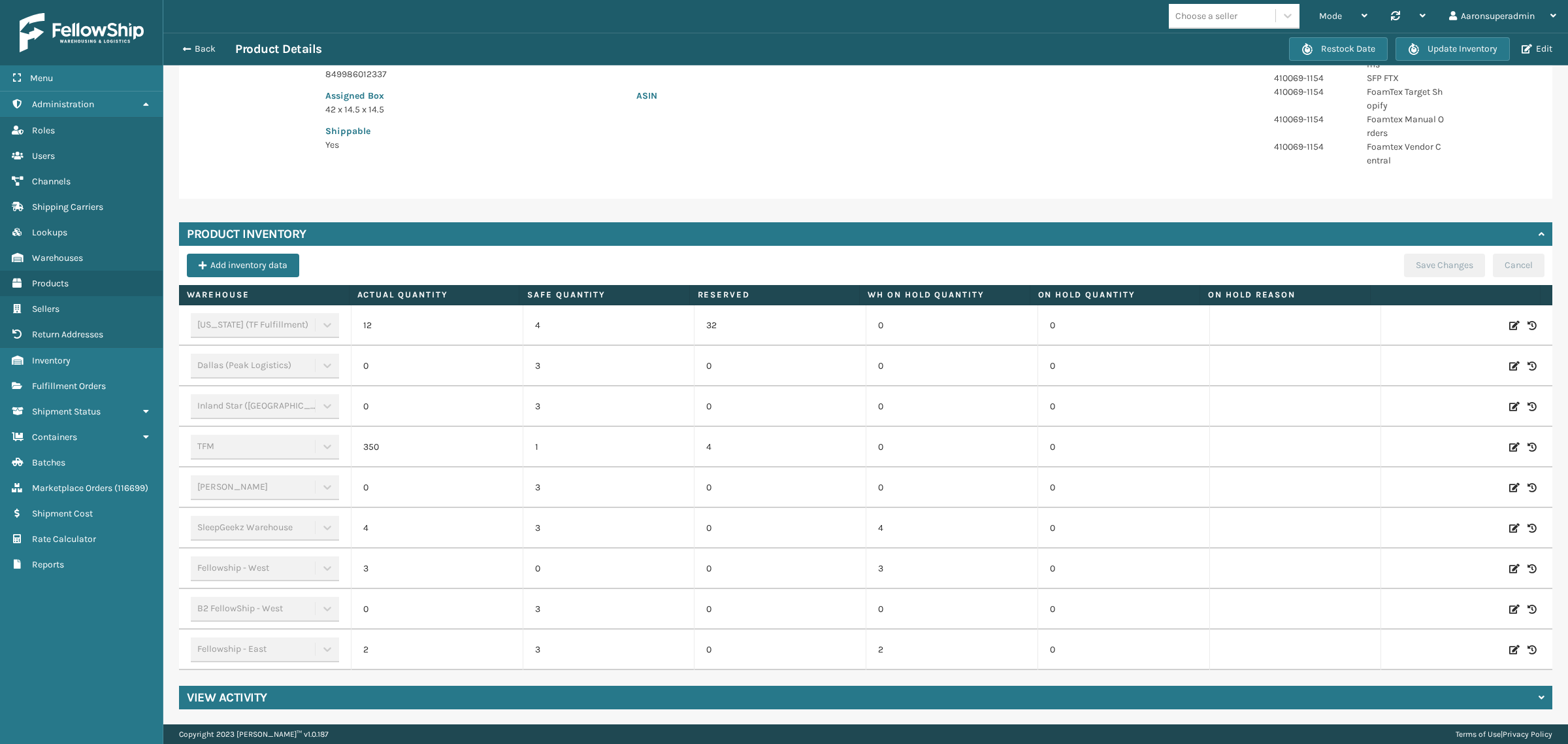
click at [1509, 325] on icon at bounding box center [1514, 325] width 11 height 13
click at [471, 334] on input "12" at bounding box center [437, 325] width 112 height 23
type input "0"
click at [1380, 328] on td "ADD Cancel" at bounding box center [1466, 325] width 171 height 40
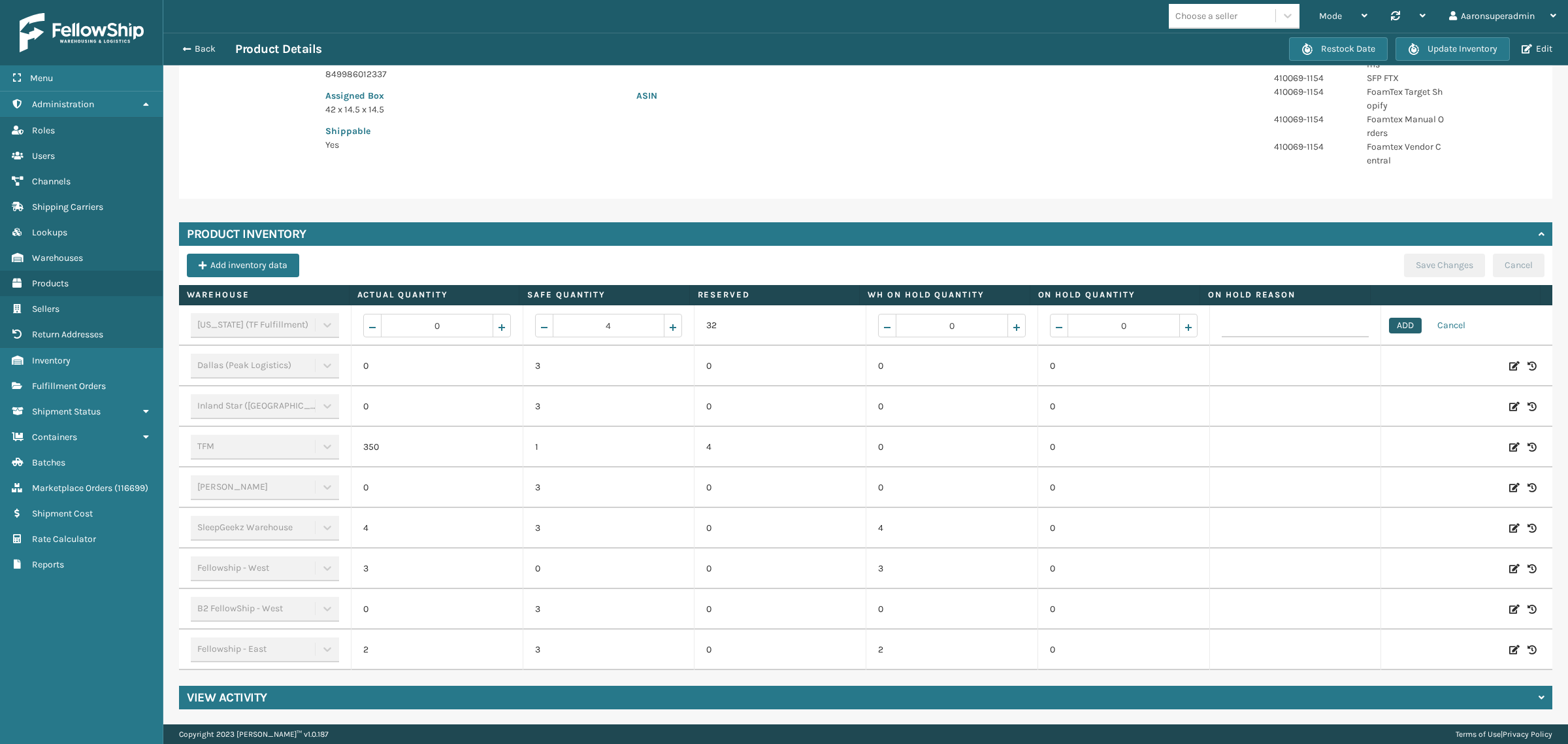
click at [1389, 318] on button "ADD" at bounding box center [1405, 325] width 32 height 16
click at [1416, 275] on button "Save Changes" at bounding box center [1445, 265] width 81 height 23
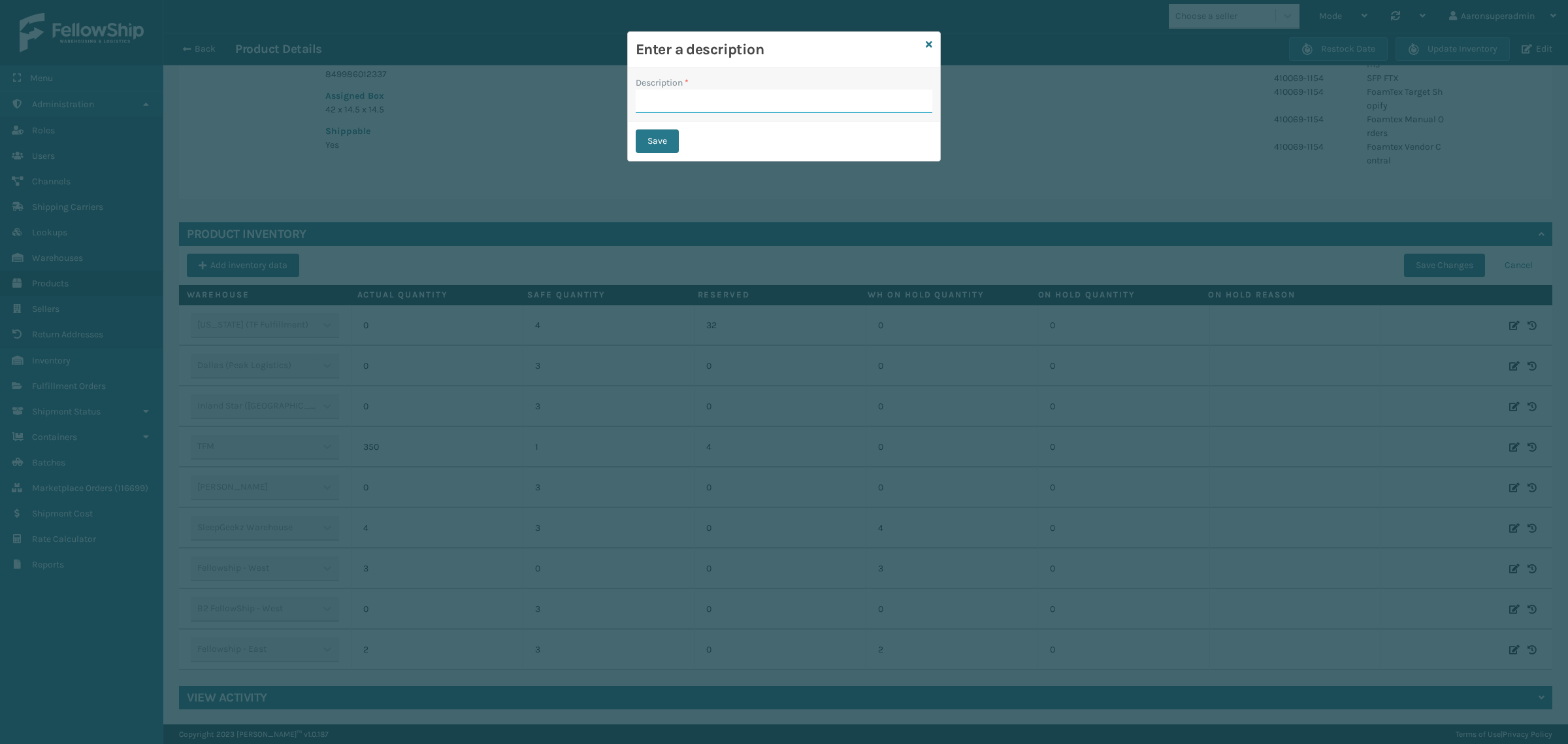
click at [776, 108] on input "Description *" at bounding box center [784, 101] width 296 height 23
click at [650, 141] on button "Save" at bounding box center [657, 140] width 43 height 23
click at [755, 123] on input "Description *" at bounding box center [784, 112] width 296 height 23
type input "SFP"
click at [666, 147] on button "Save" at bounding box center [657, 140] width 43 height 23
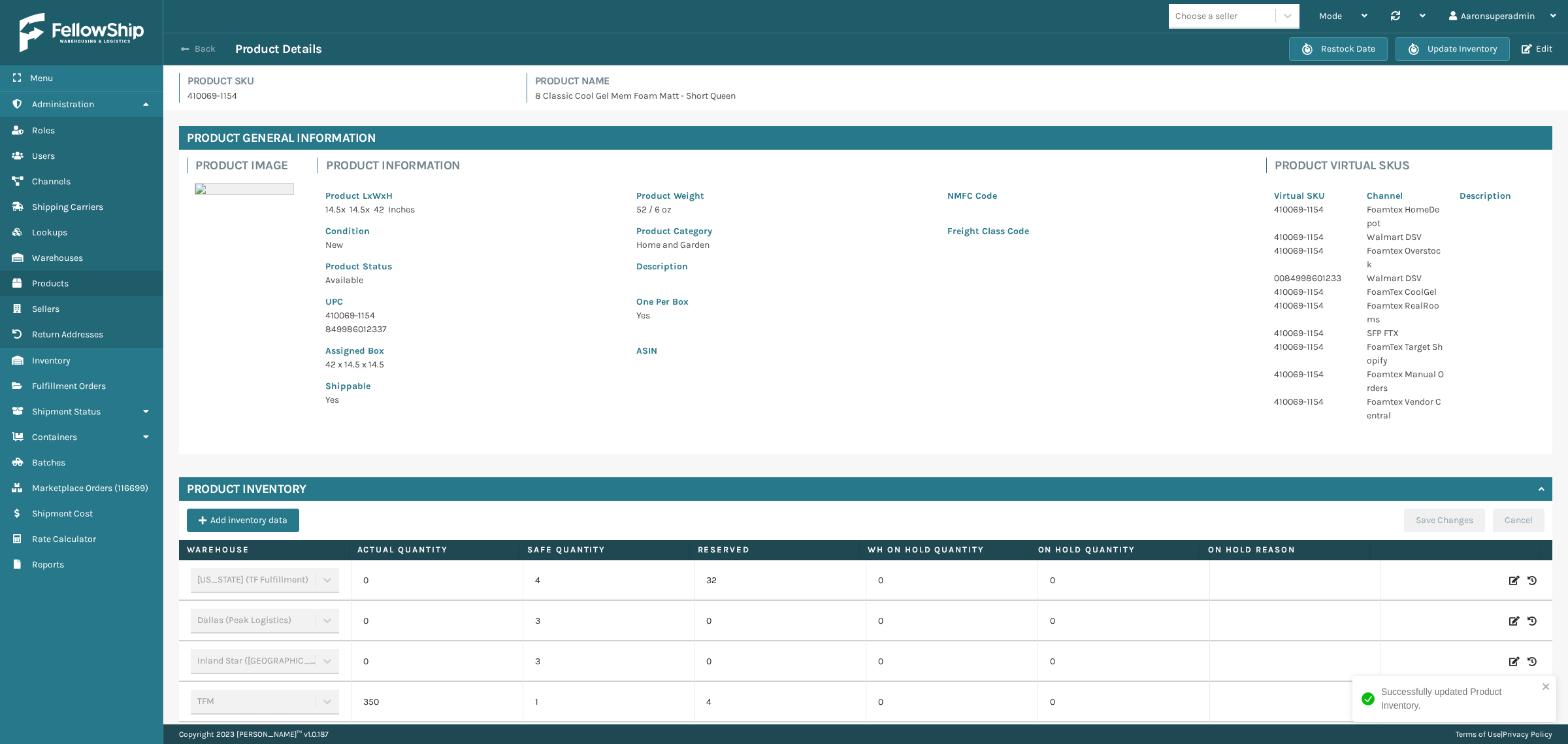
click at [189, 43] on button "Back" at bounding box center [205, 49] width 60 height 12
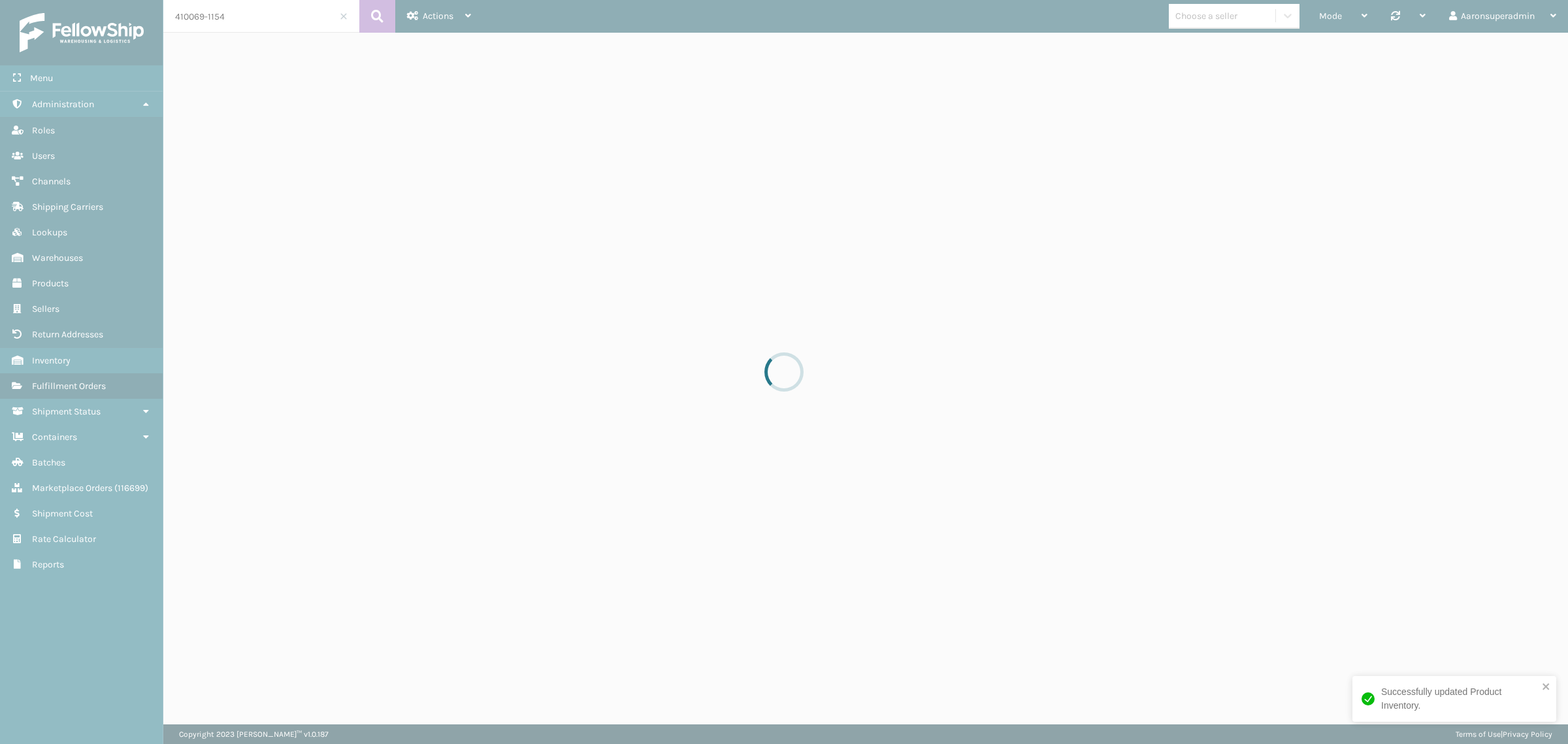
click at [188, 47] on div at bounding box center [784, 372] width 1568 height 744
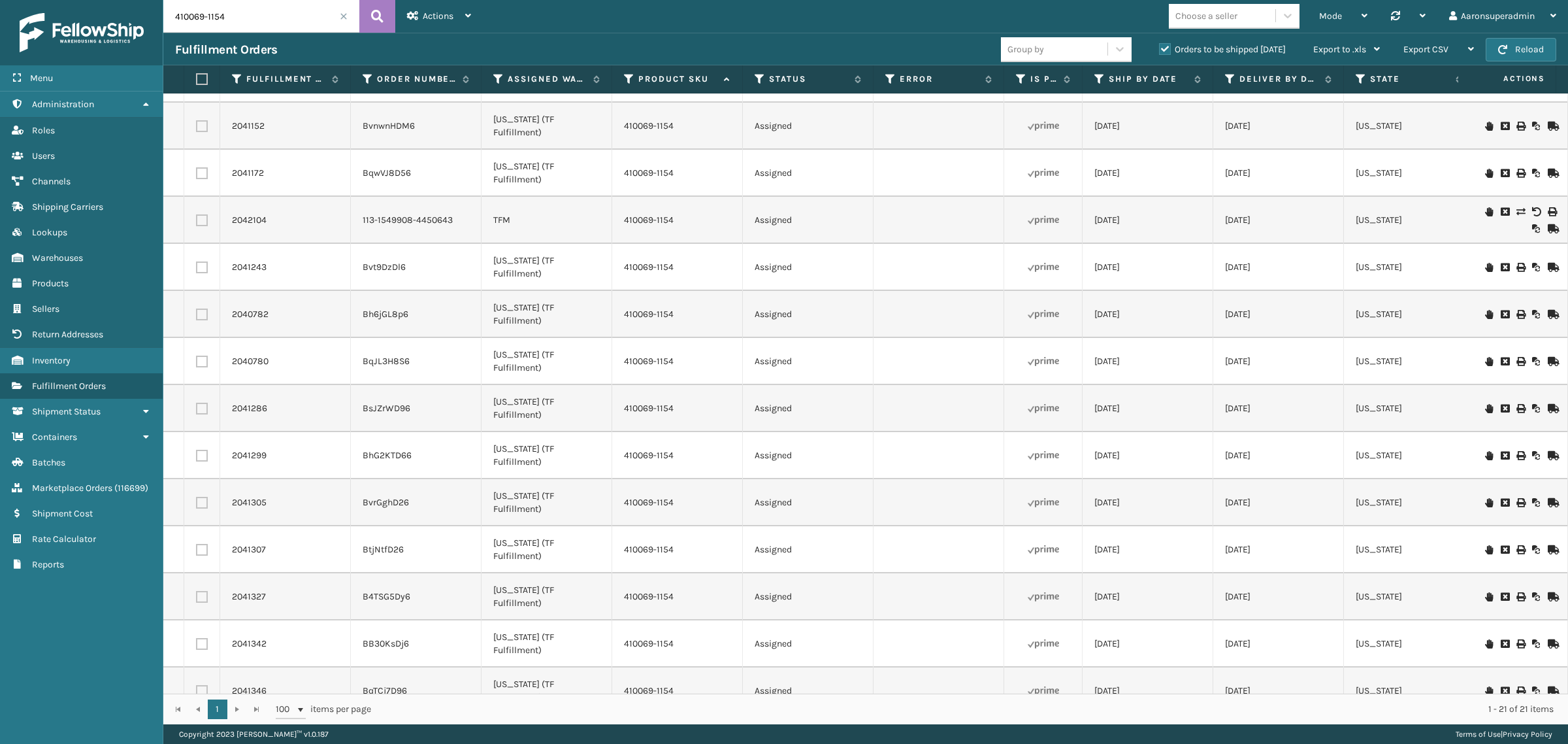
scroll to position [18, 0]
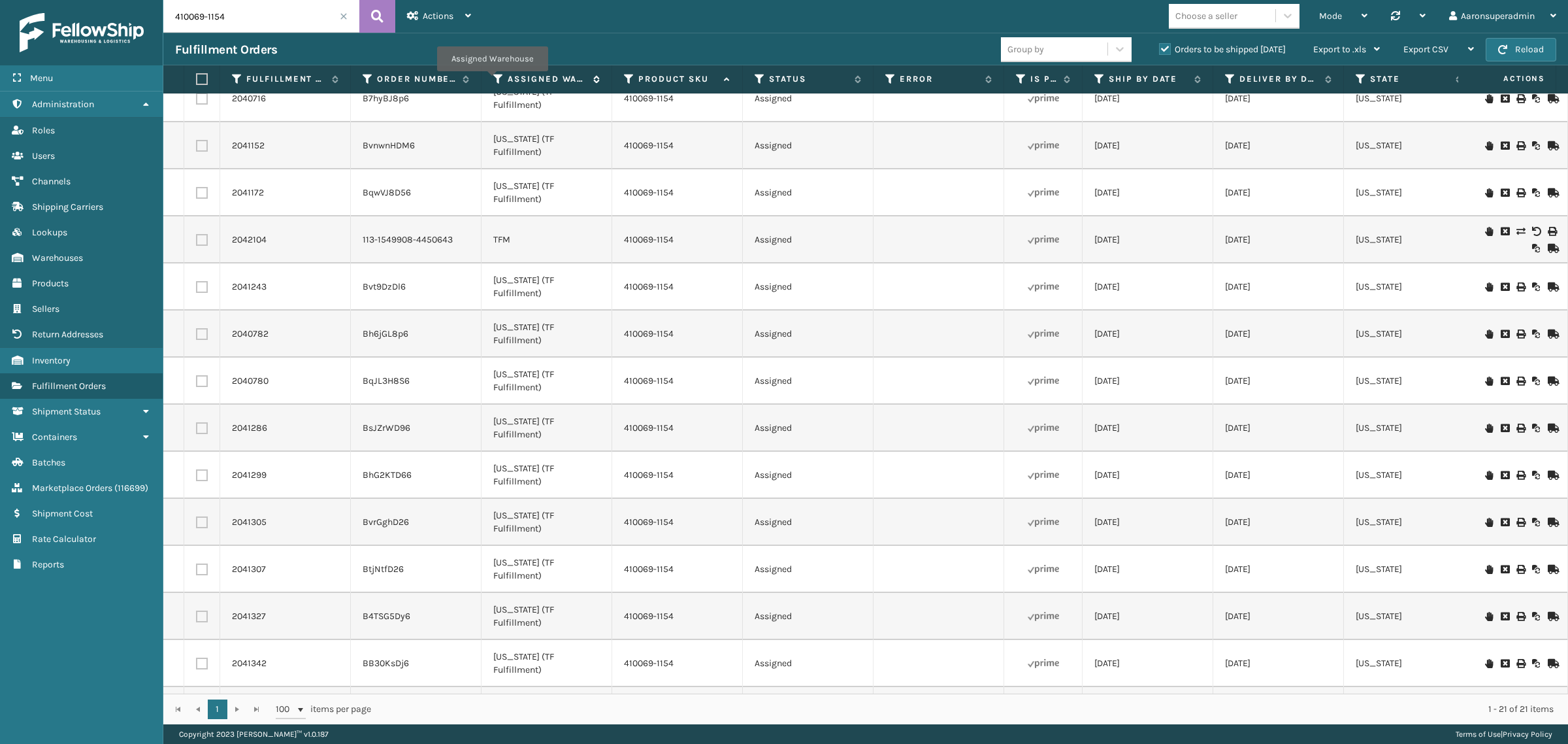
click at [493, 80] on icon at bounding box center [498, 79] width 11 height 12
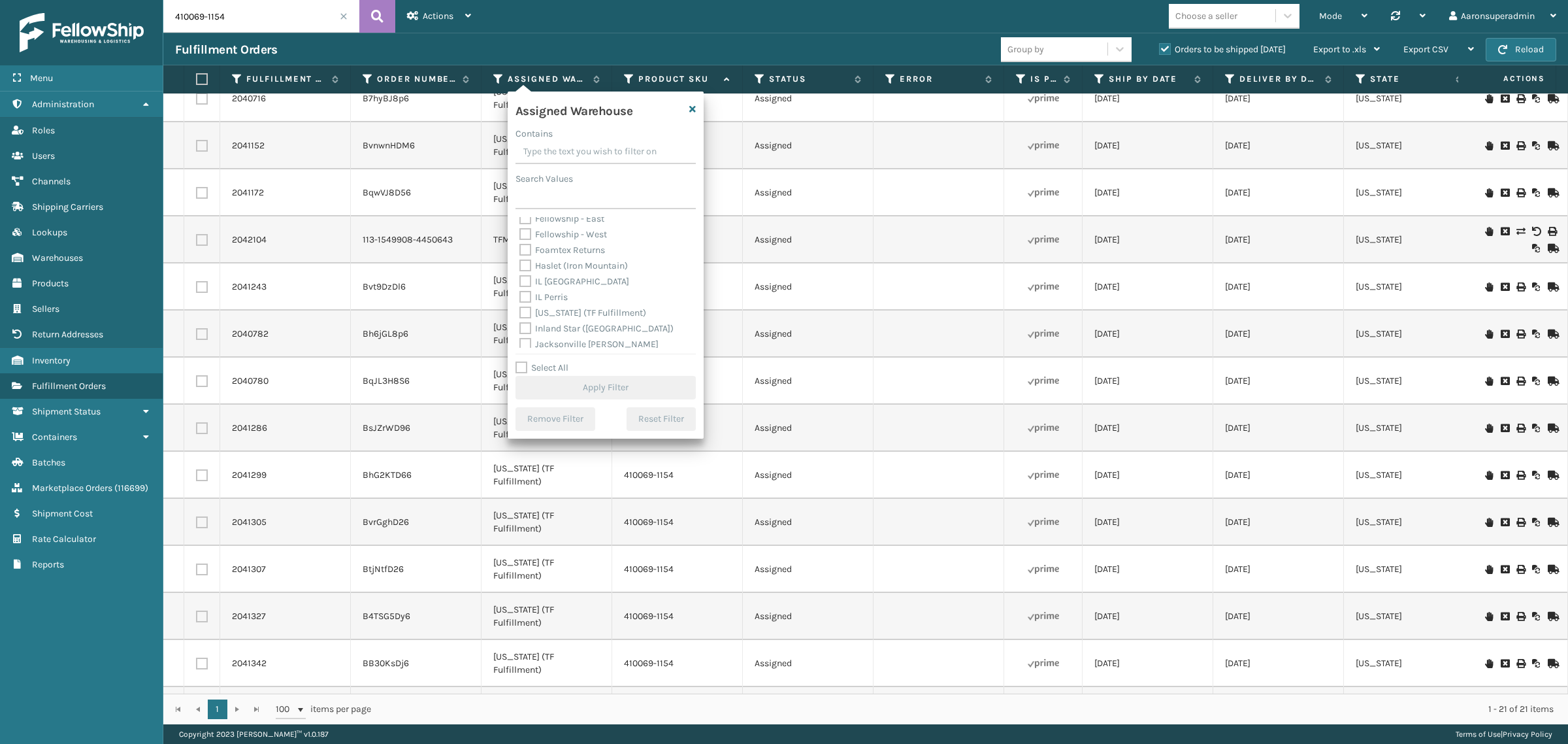
scroll to position [54, 0]
click at [543, 312] on label "[US_STATE] (TF Fulfillment)" at bounding box center [583, 311] width 127 height 11
click at [520, 312] on input "[US_STATE] (TF Fulfillment)" at bounding box center [519, 308] width 1 height 8
checkbox input "true"
click at [579, 386] on button "Apply Filter" at bounding box center [605, 387] width 181 height 23
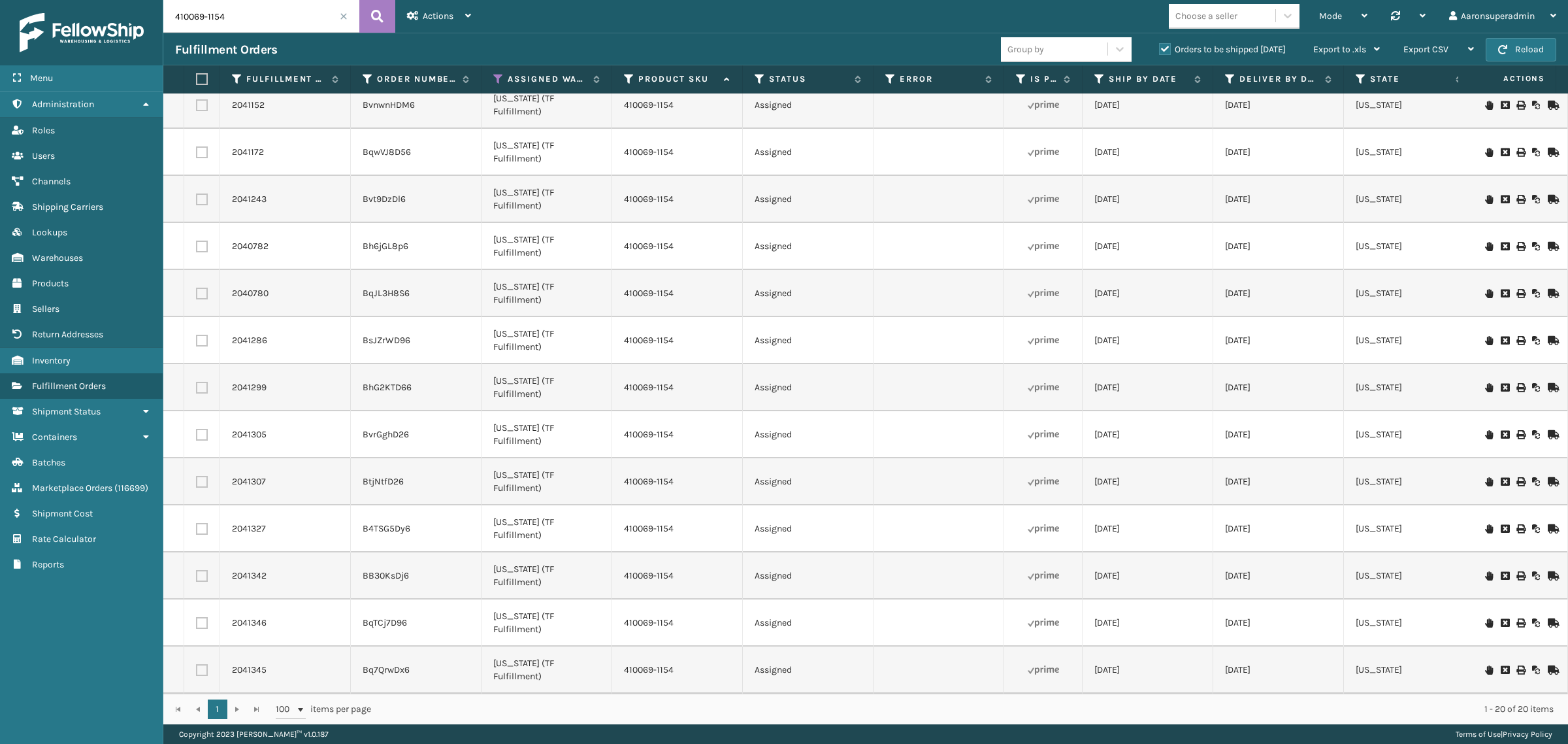
scroll to position [0, 0]
